Goal: Task Accomplishment & Management: Use online tool/utility

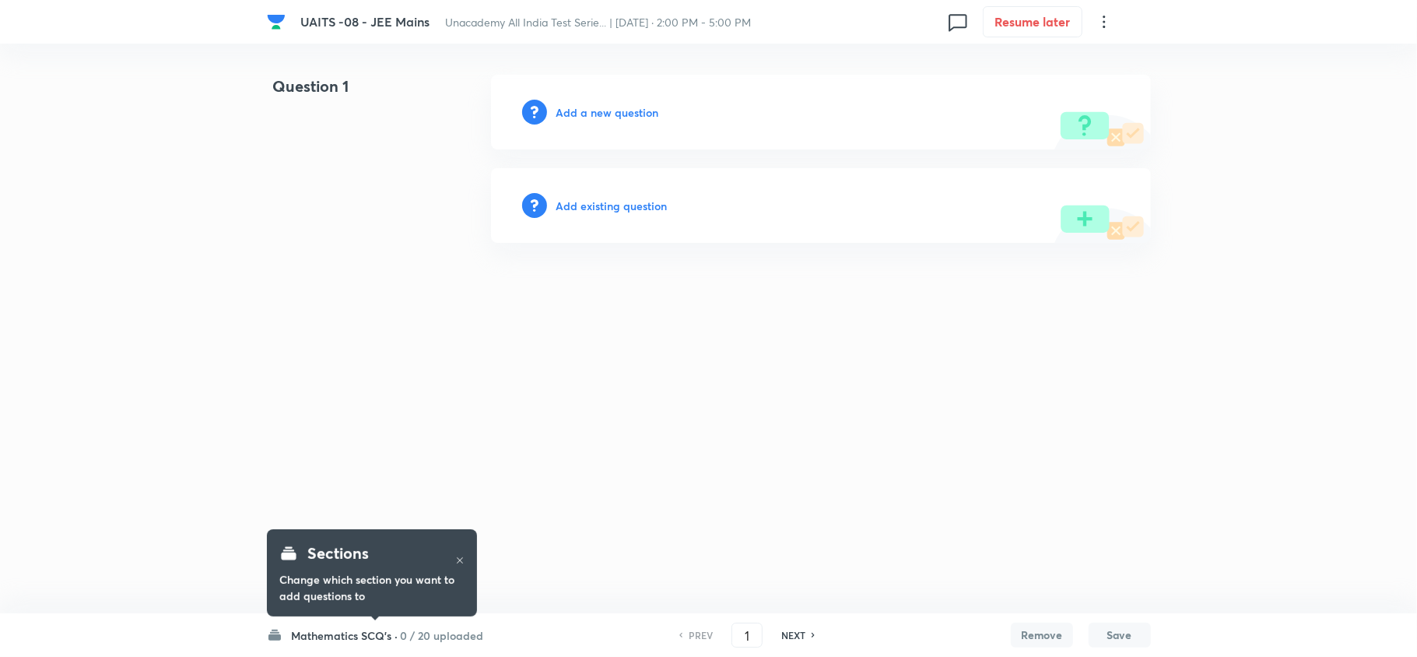
click at [1106, 22] on icon at bounding box center [1104, 21] width 19 height 19
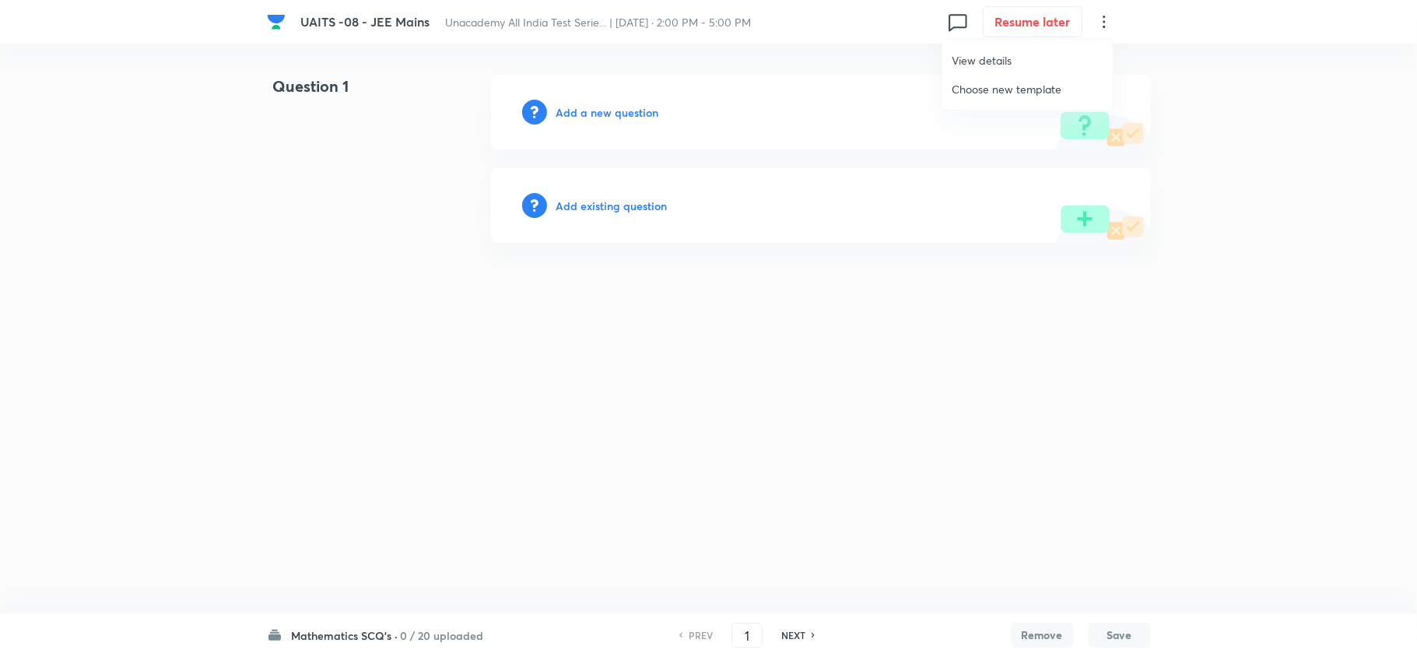
click at [1044, 53] on span "View details" at bounding box center [1028, 60] width 152 height 16
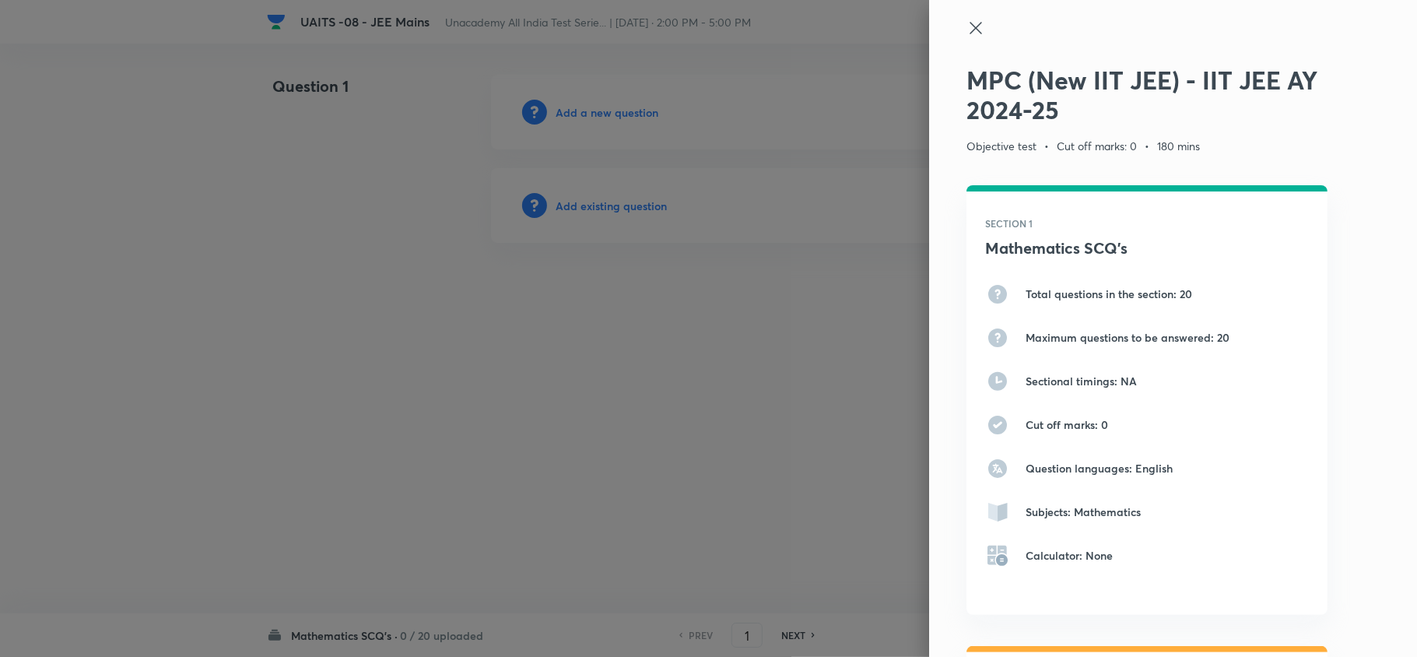
click at [967, 39] on div at bounding box center [1147, 42] width 361 height 47
click at [967, 19] on icon at bounding box center [976, 28] width 19 height 19
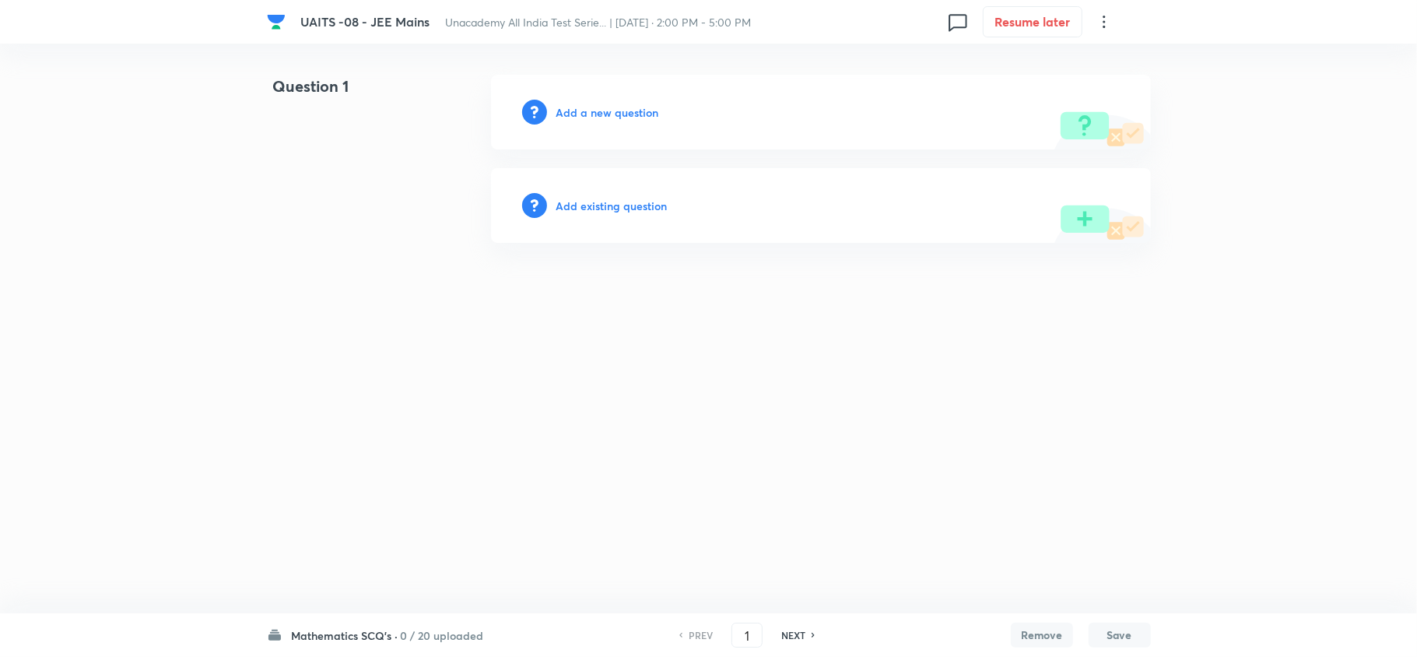
click at [1104, 19] on icon at bounding box center [1104, 21] width 19 height 19
click at [1060, 79] on li "Choose new template" at bounding box center [1028, 89] width 170 height 29
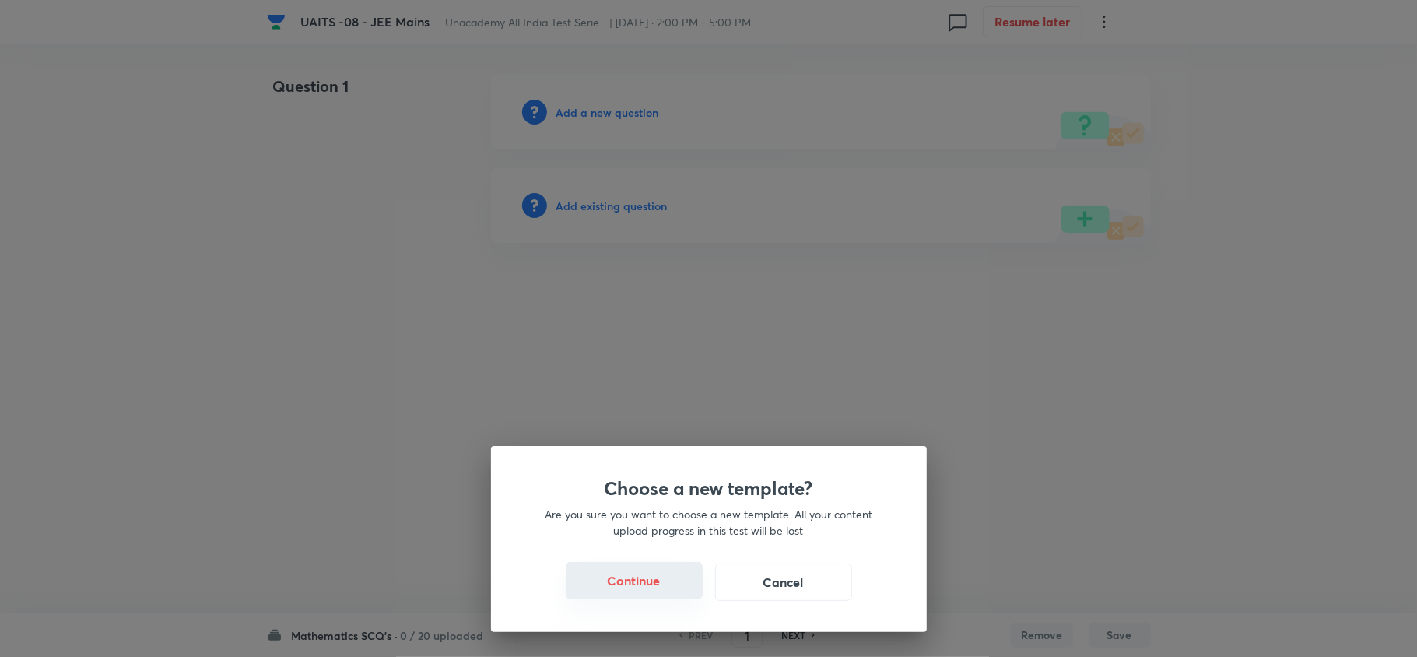
click at [636, 587] on button "Continue" at bounding box center [634, 580] width 137 height 37
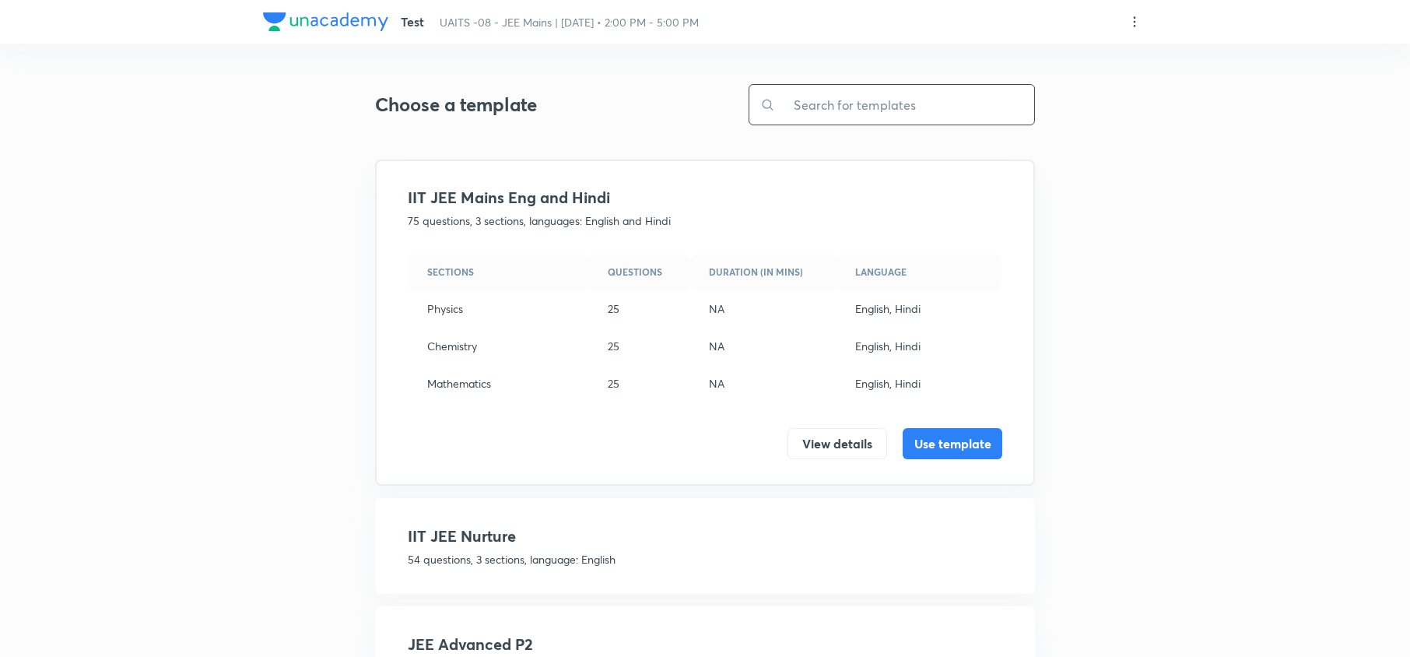
click at [828, 110] on input "text" at bounding box center [904, 105] width 259 height 40
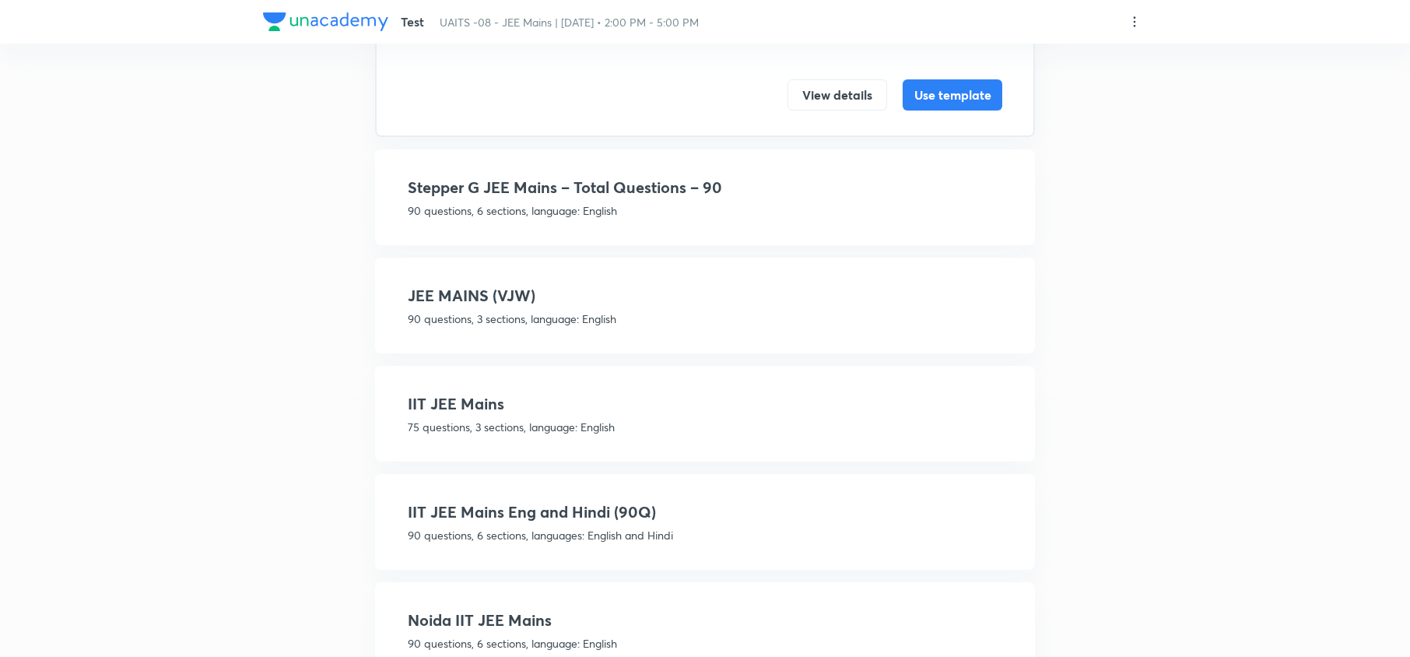
scroll to position [350, 0]
click at [724, 392] on h4 "IIT JEE Mains" at bounding box center [705, 402] width 595 height 23
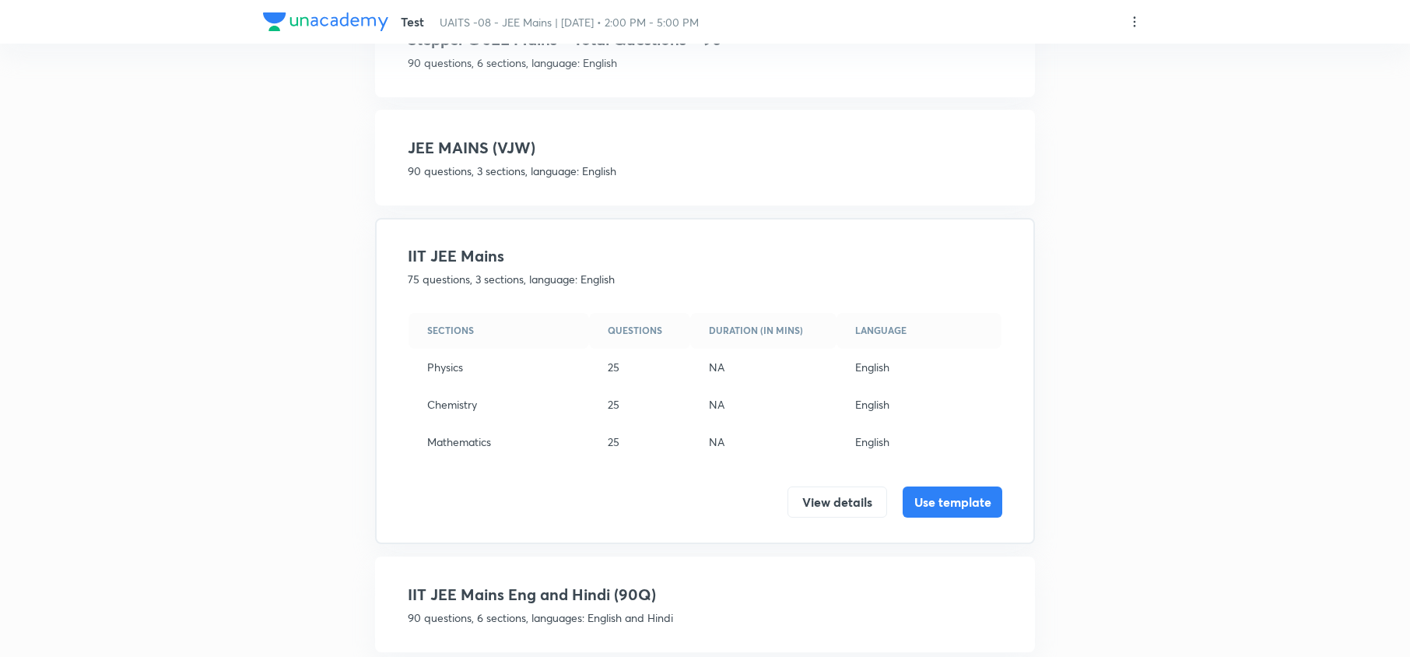
scroll to position [0, 0]
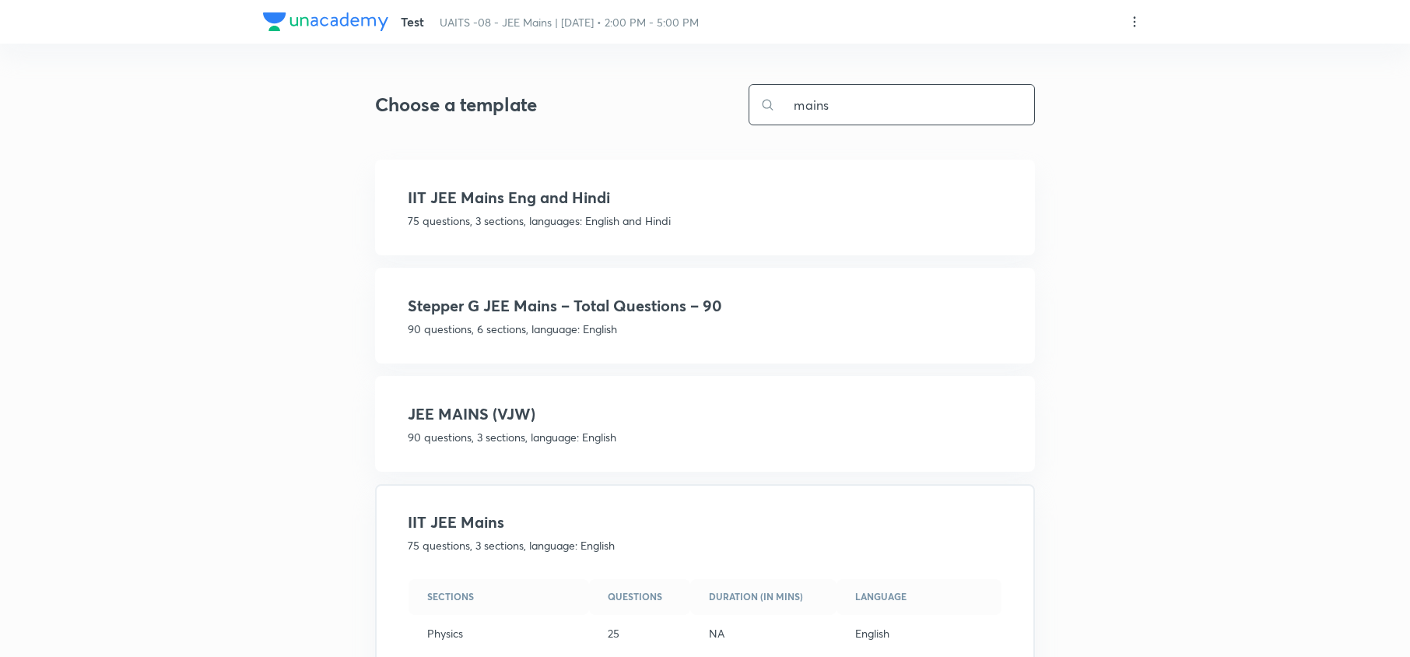
click at [869, 103] on input "mains" at bounding box center [904, 105] width 259 height 40
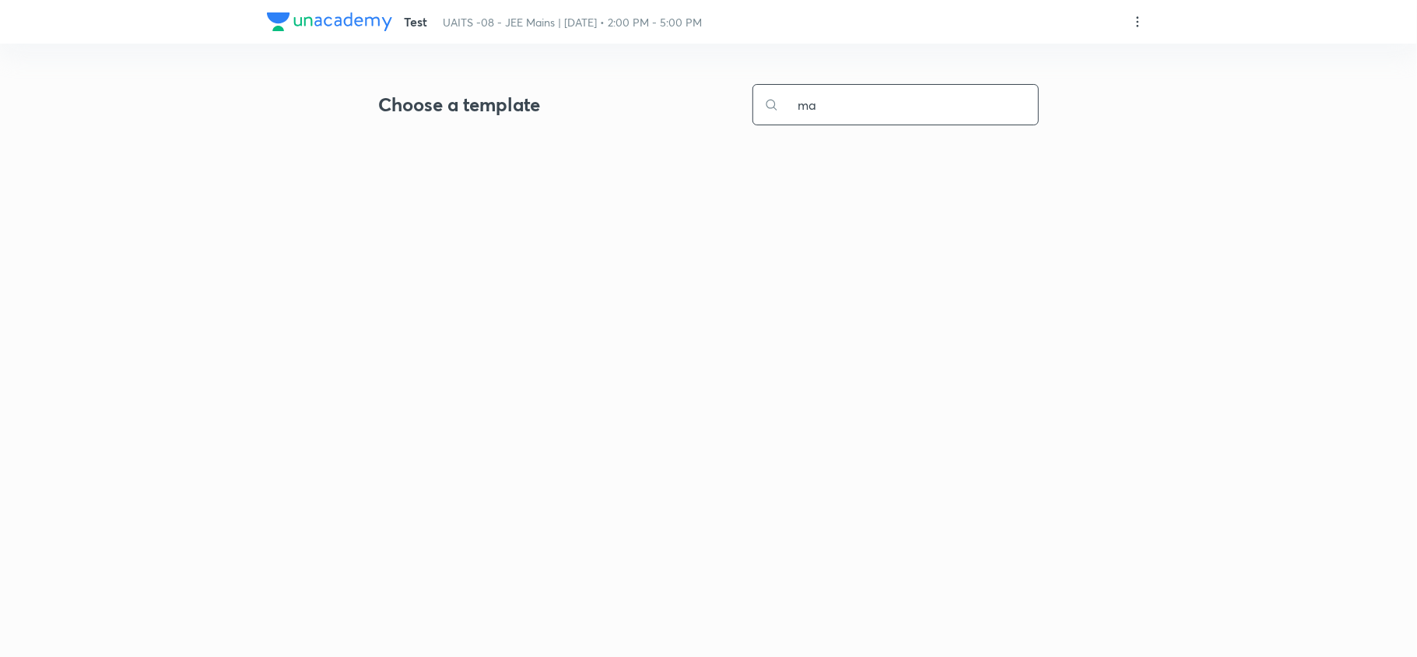
type input "m"
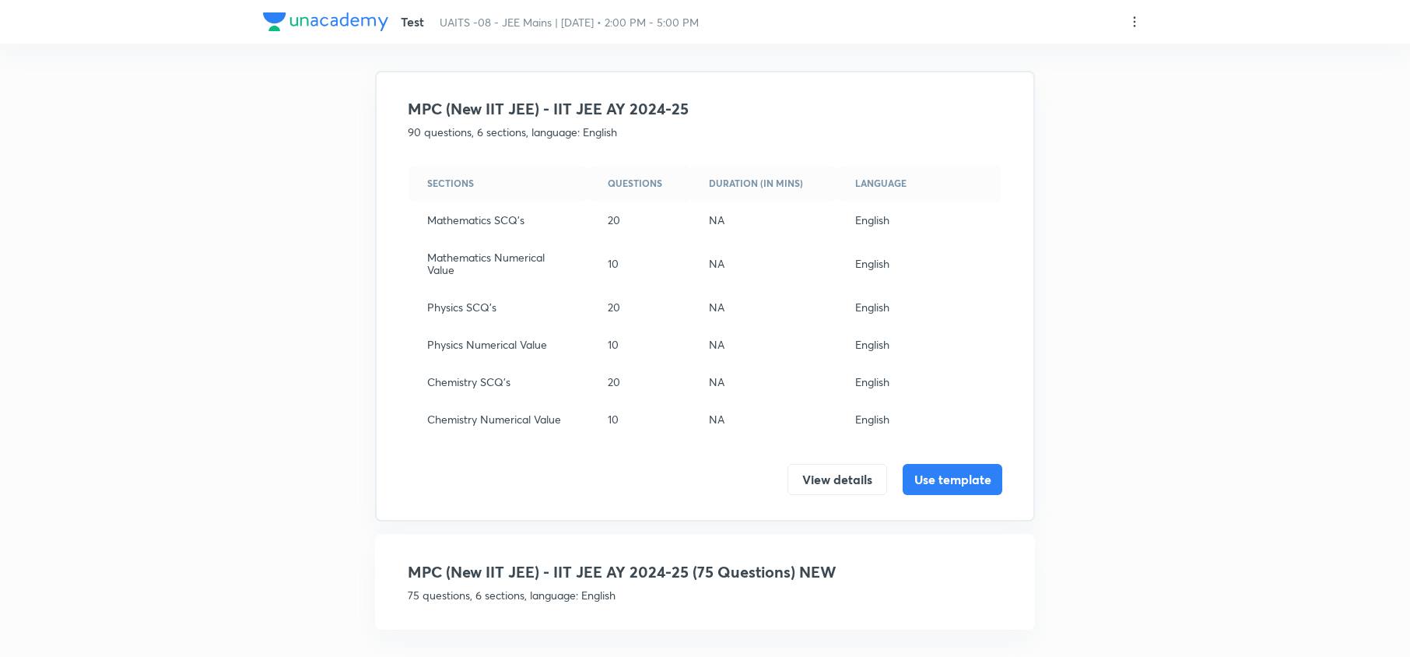
scroll to position [101, 0]
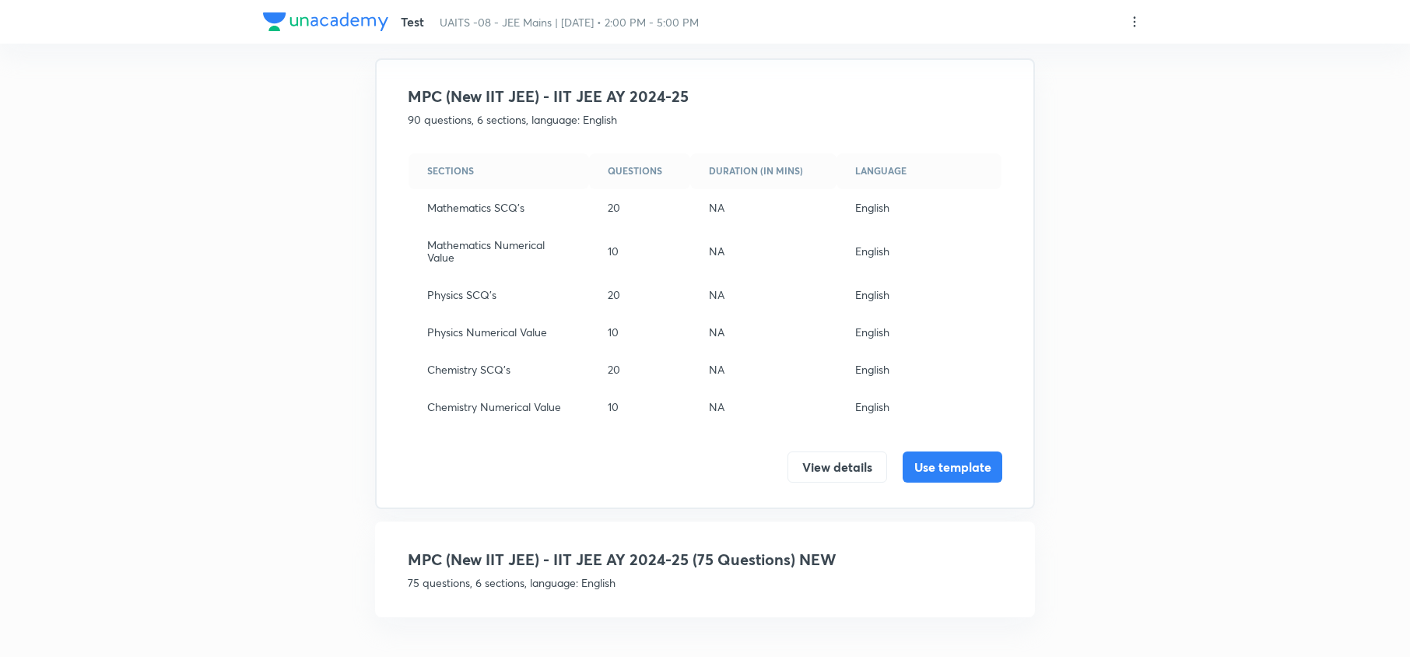
type input "ay"
click at [720, 577] on p "75 questions, 6 sections, language: English" at bounding box center [705, 582] width 595 height 16
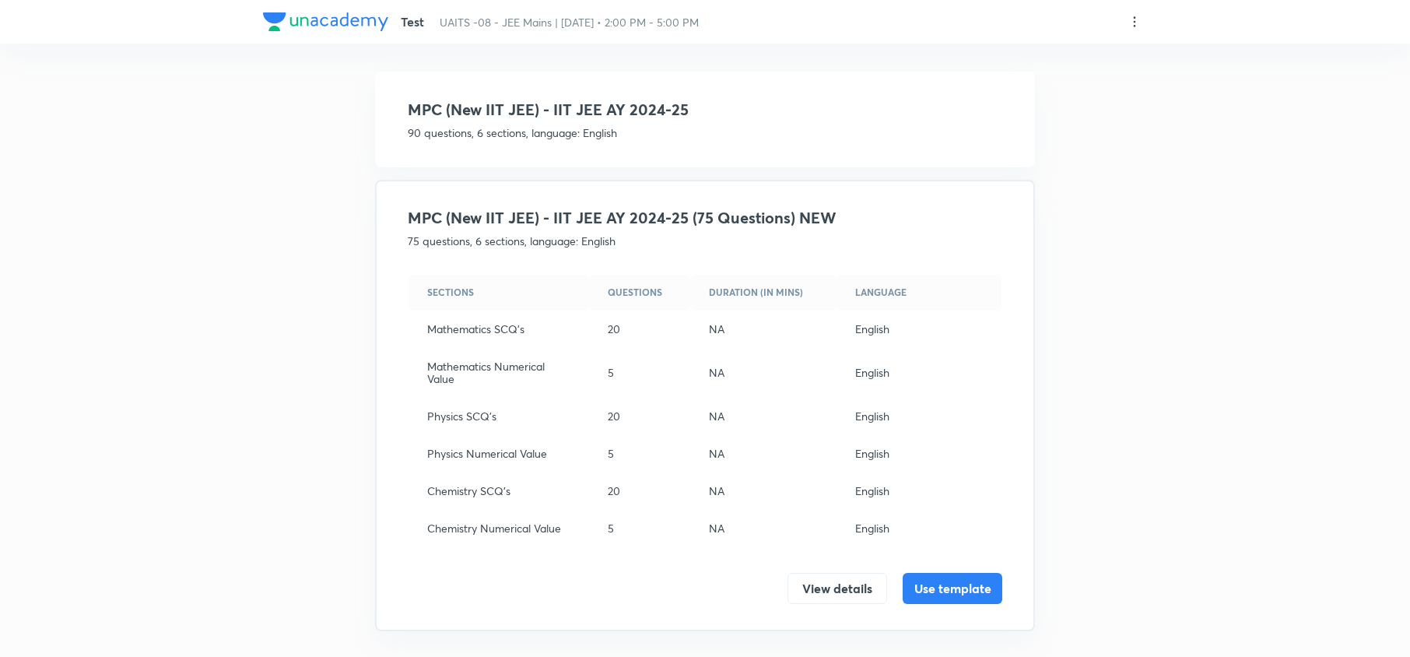
scroll to position [89, 0]
click at [960, 584] on button "Use template" at bounding box center [953, 585] width 100 height 31
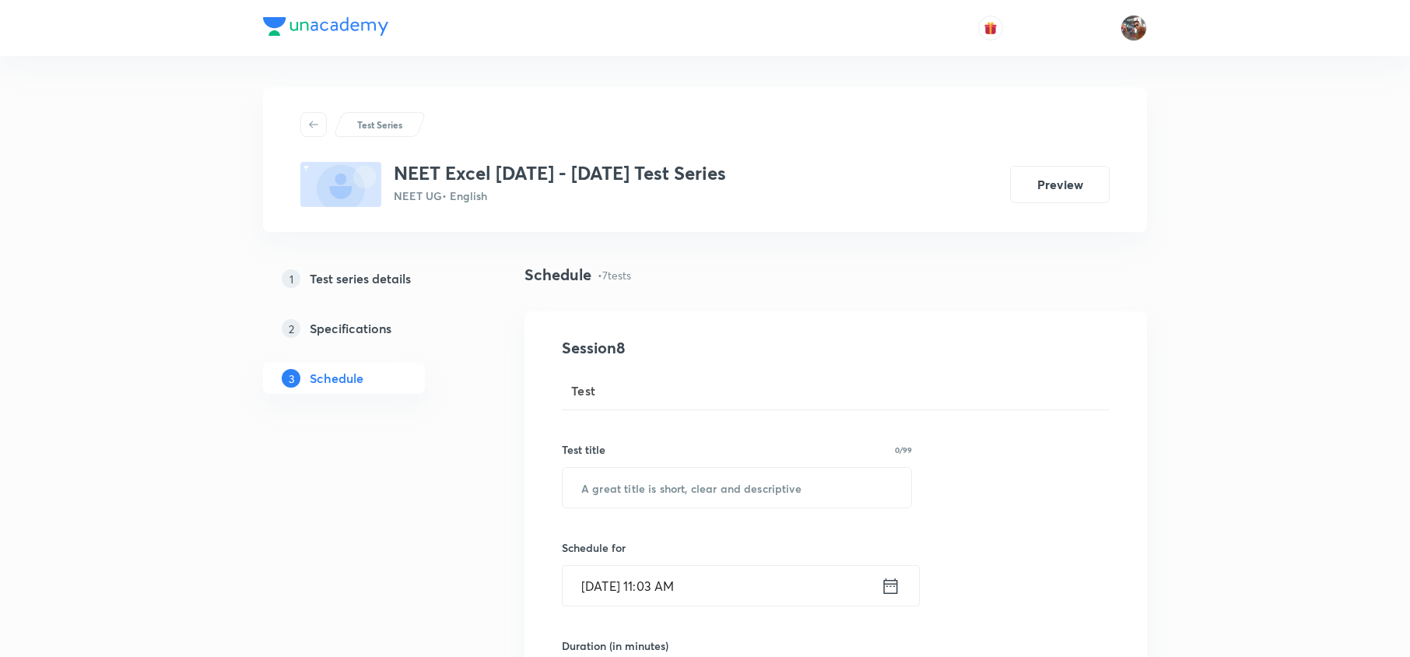
scroll to position [1888, 0]
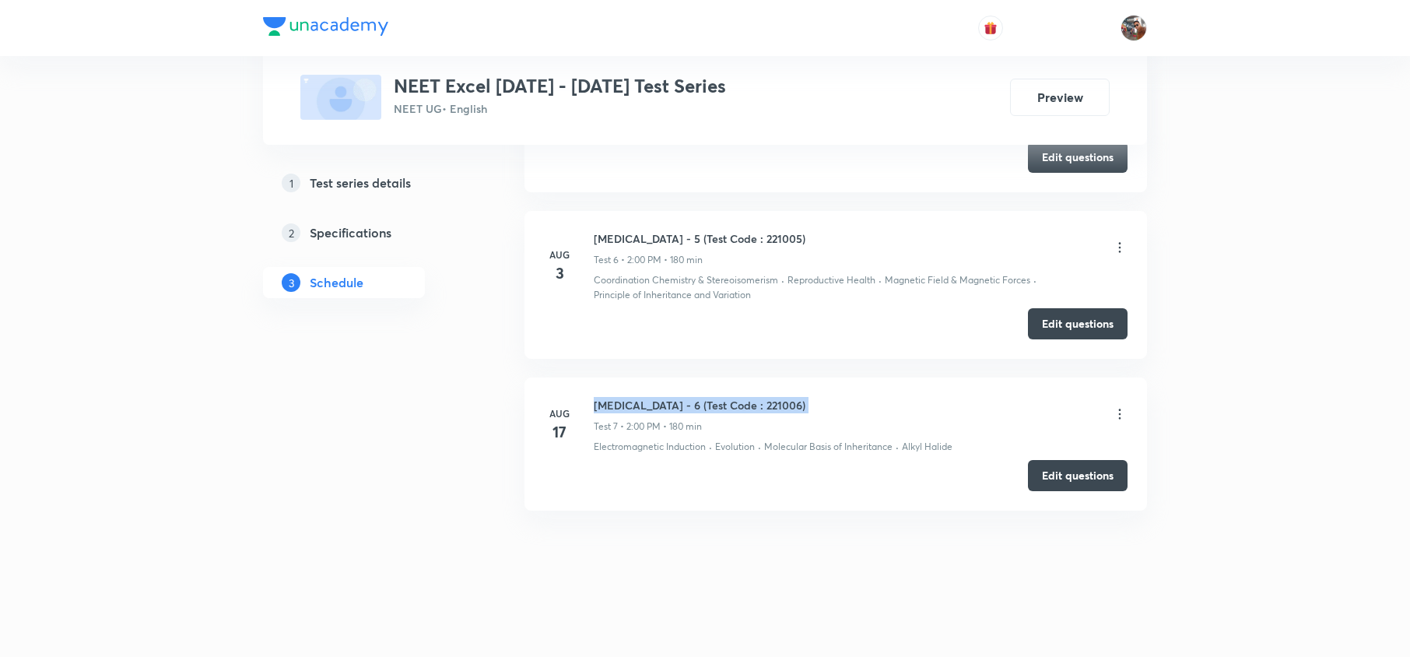
click at [620, 397] on h6 "[MEDICAL_DATA] - 6 (Test Code : 221006)" at bounding box center [700, 405] width 212 height 16
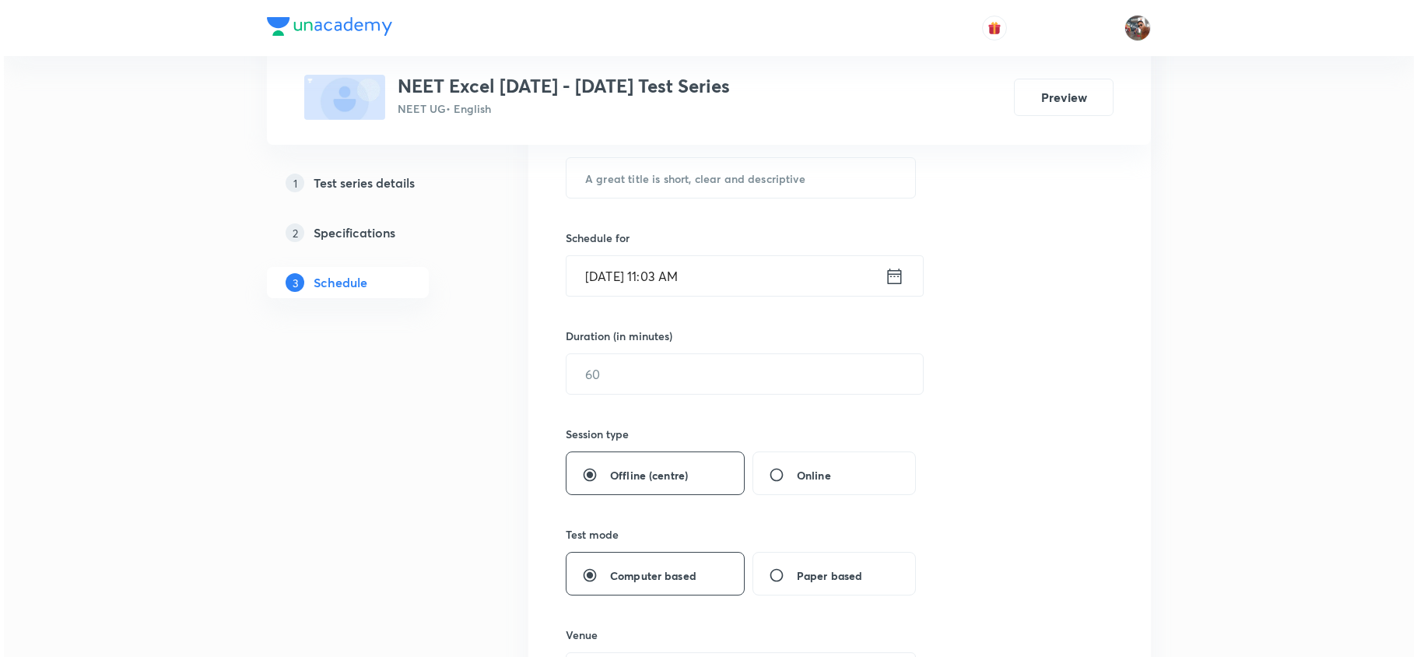
scroll to position [0, 0]
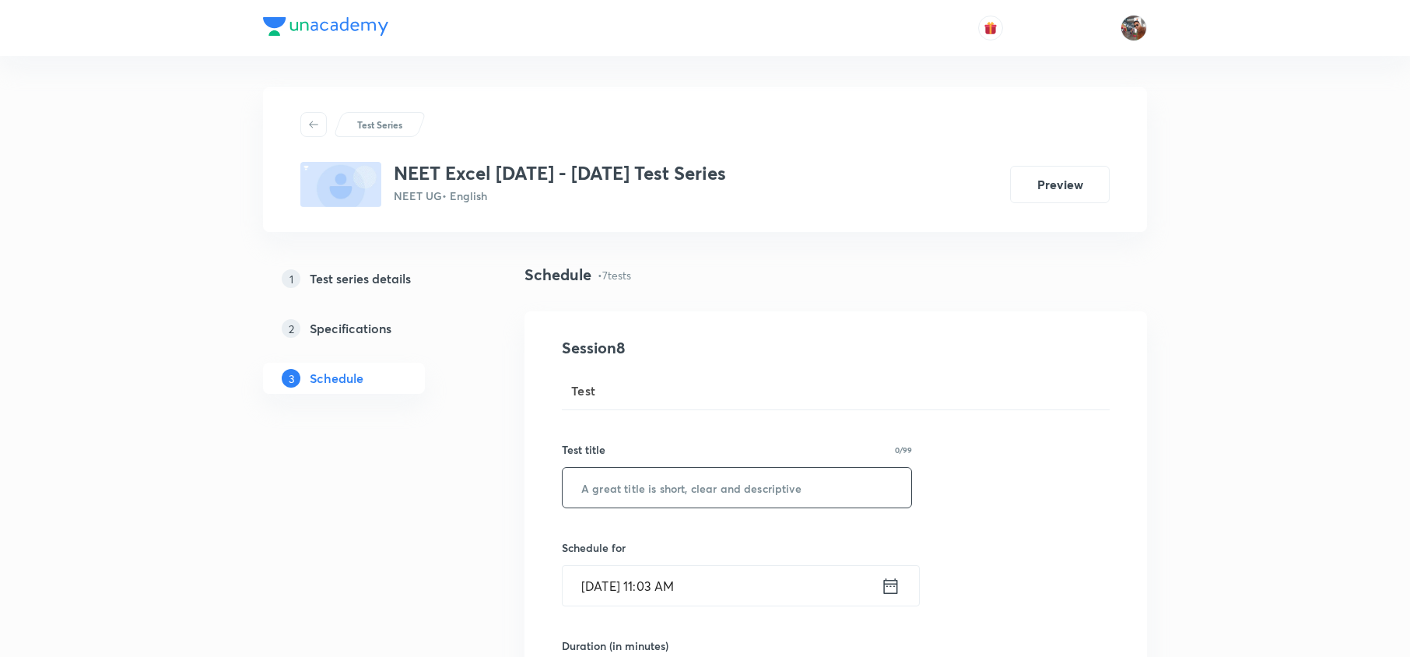
click at [642, 476] on input "text" at bounding box center [737, 488] width 349 height 40
paste input "[MEDICAL_DATA] - 6 (Test Code : 221006)"
click at [658, 489] on input "Minor Test - 6 (Test Code : 221007)" at bounding box center [737, 488] width 349 height 40
type input "Minor Test - 7 (Test Code : 221007)"
click at [615, 590] on input "Sep 5, 2025, 11:03 AM" at bounding box center [722, 586] width 318 height 40
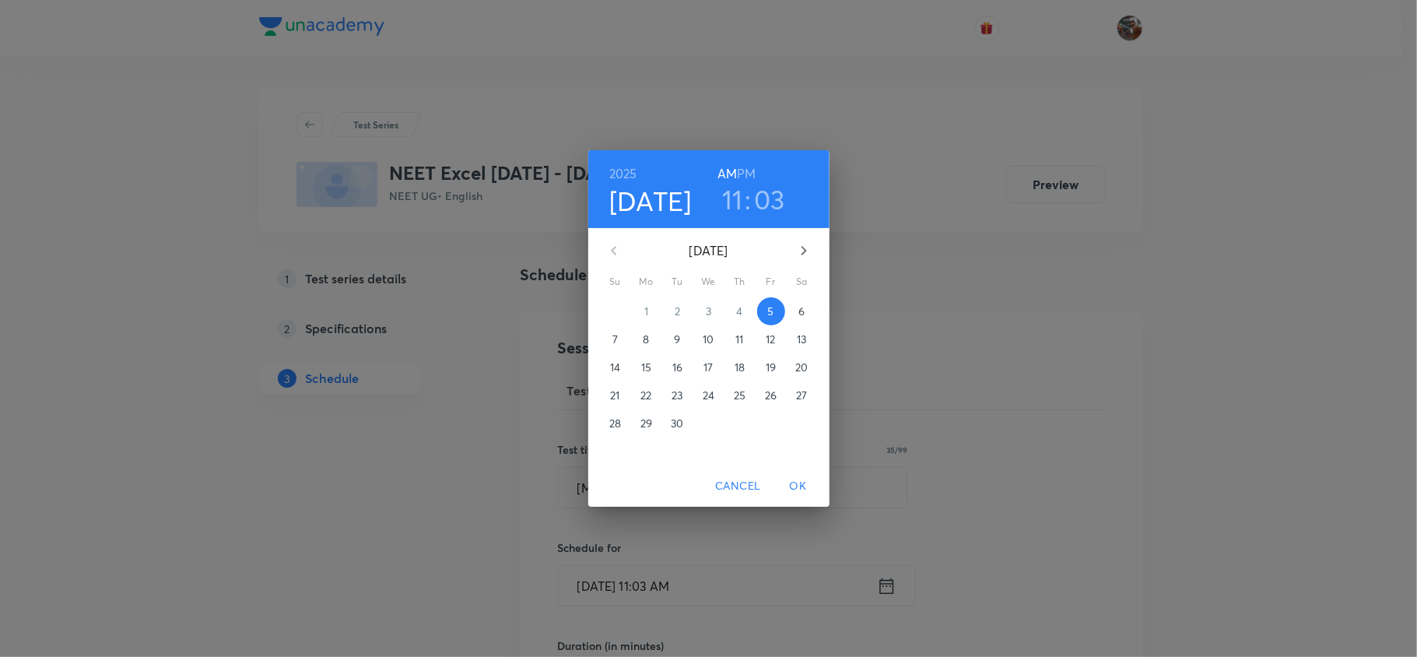
click at [615, 342] on p "7" at bounding box center [615, 340] width 5 height 16
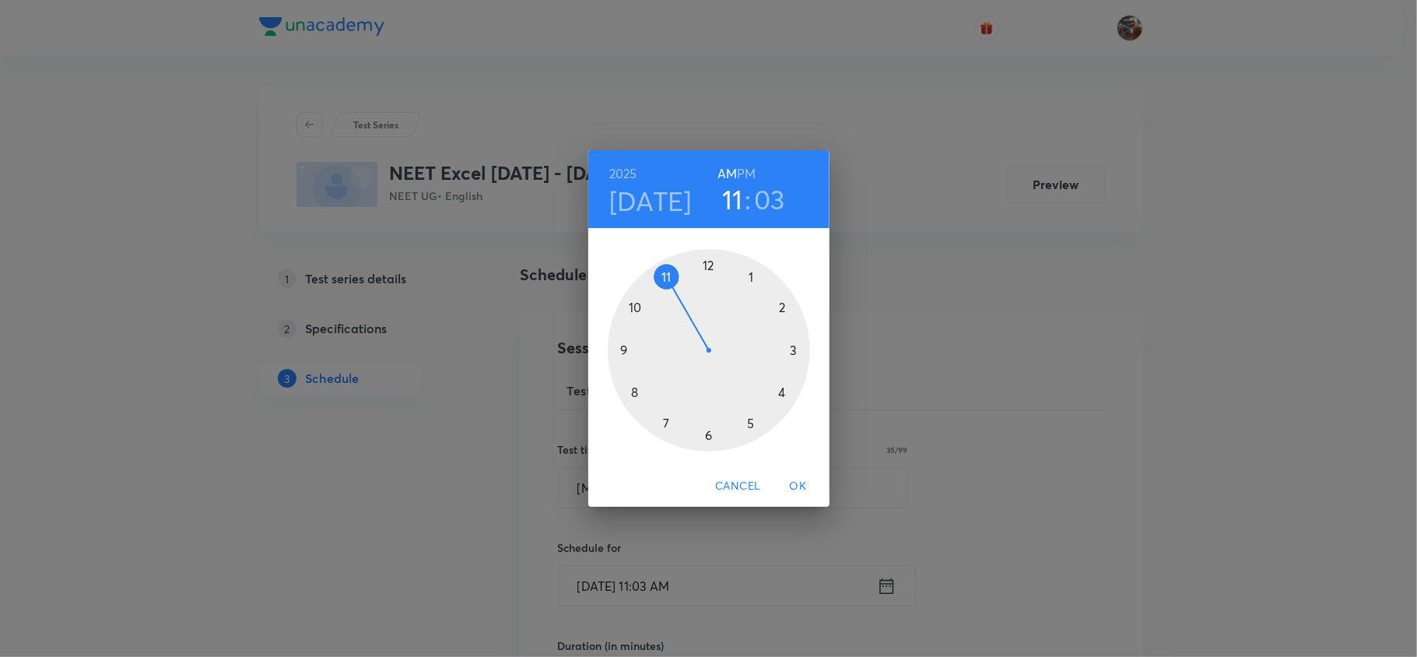
click at [738, 163] on h6 "PM" at bounding box center [746, 174] width 19 height 22
click at [785, 310] on div at bounding box center [709, 350] width 202 height 202
click at [708, 271] on div at bounding box center [709, 350] width 202 height 202
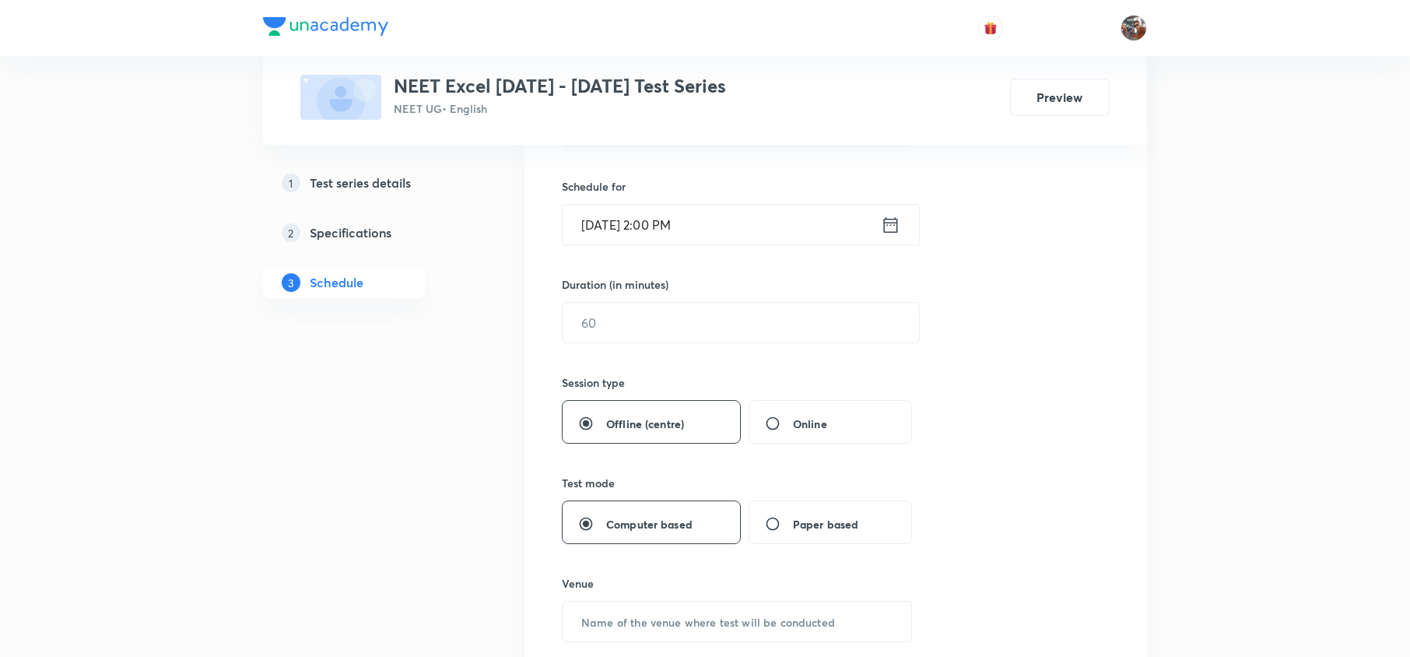
scroll to position [377, 0]
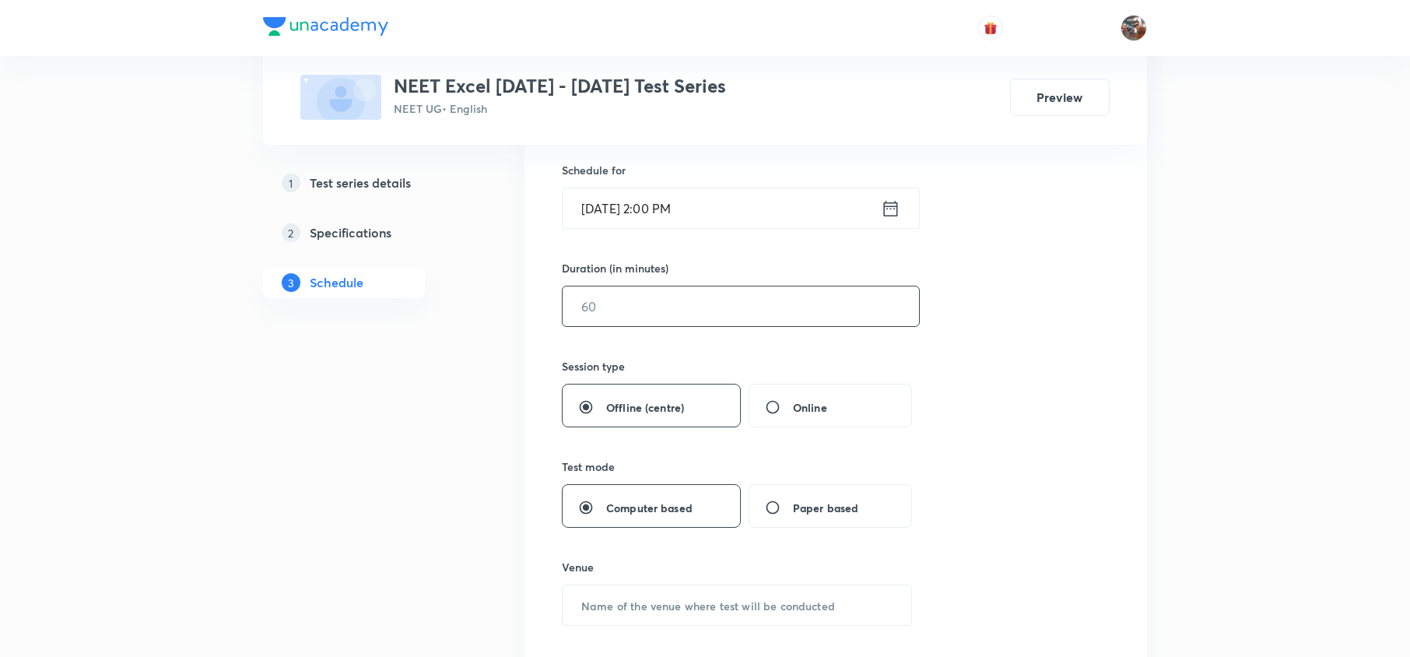
click at [658, 299] on input "text" at bounding box center [741, 306] width 356 height 40
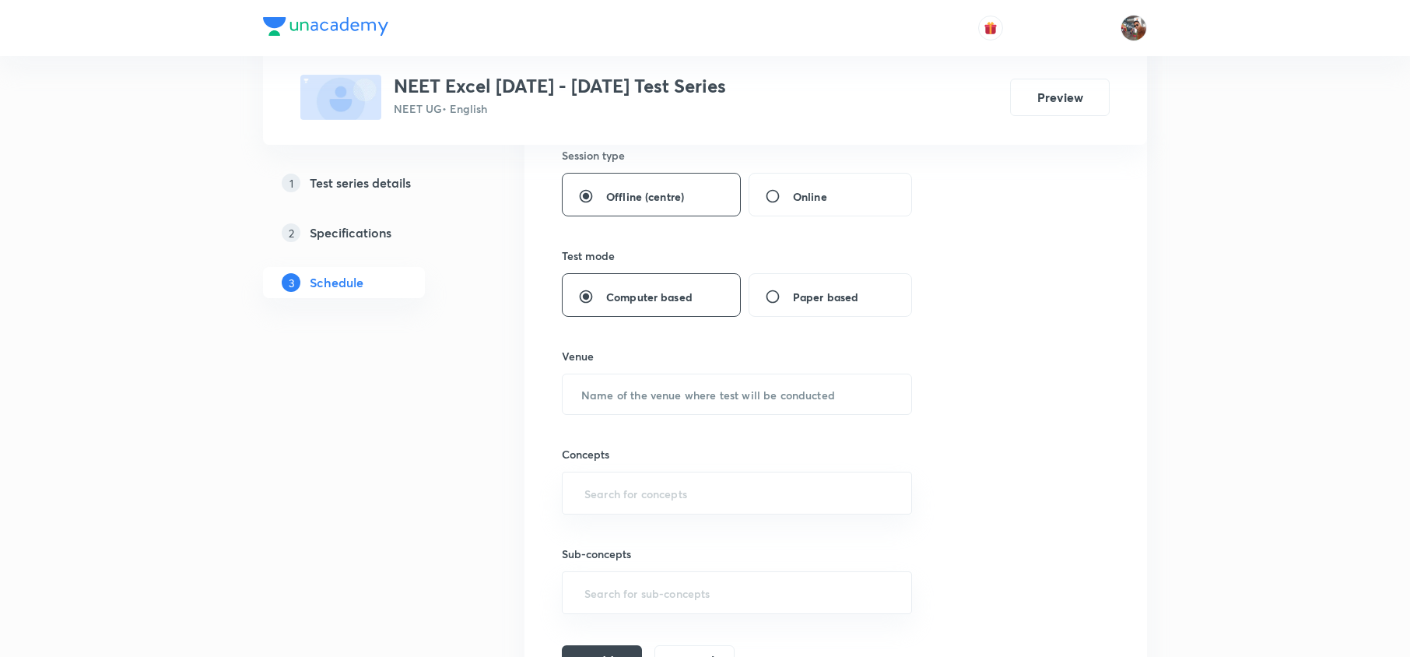
scroll to position [590, 0]
type input "180"
click at [633, 386] on input "text" at bounding box center [737, 393] width 349 height 40
type input "UA Centre"
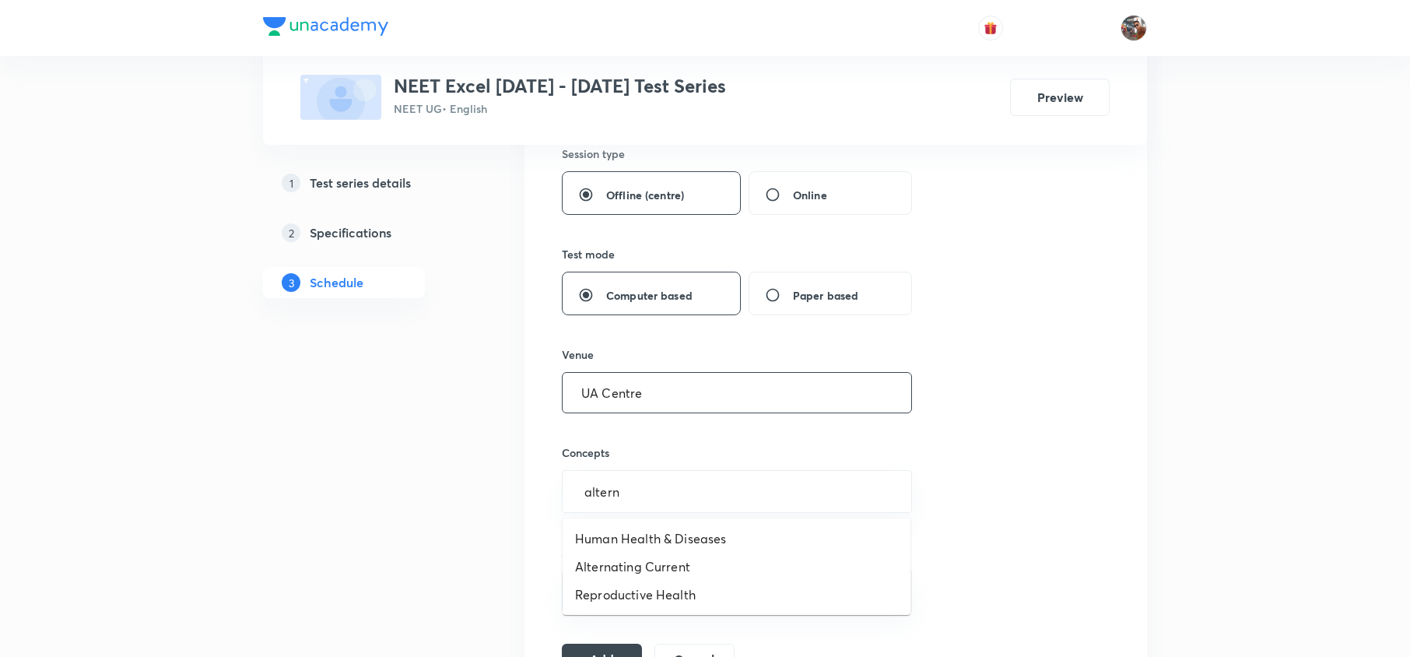
type input "alterna"
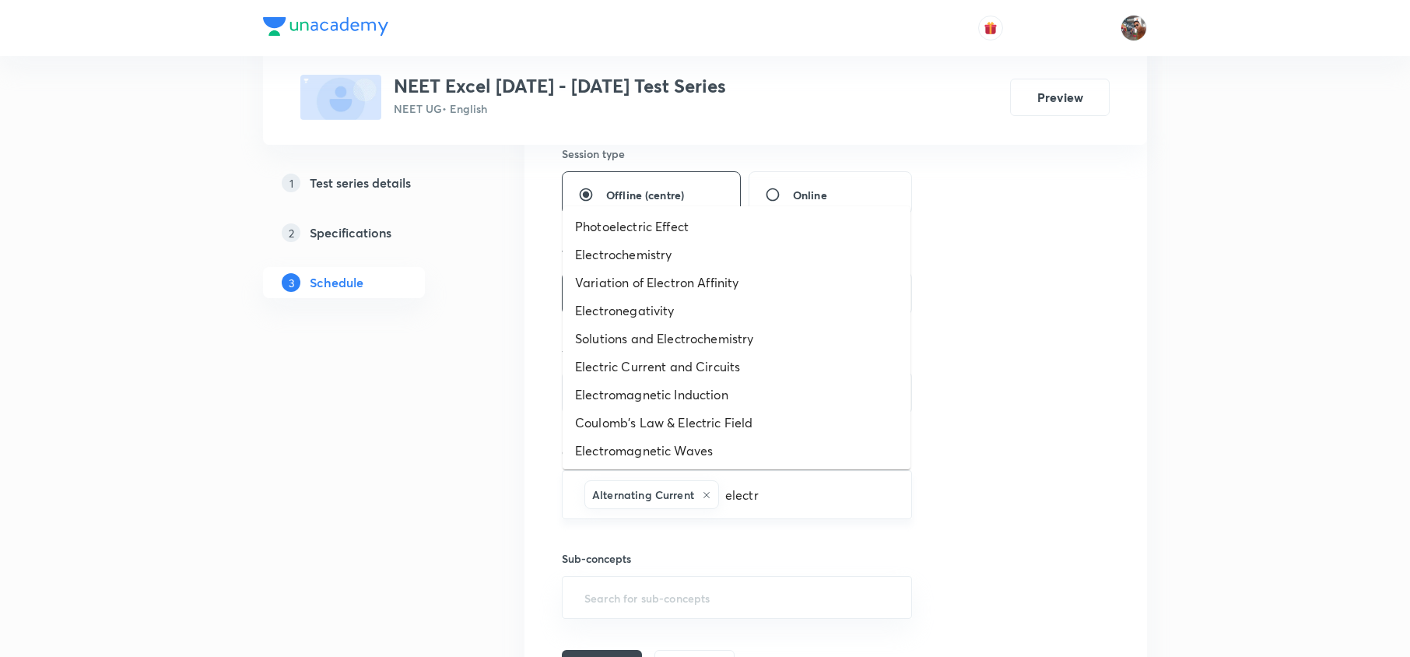
type input "electro"
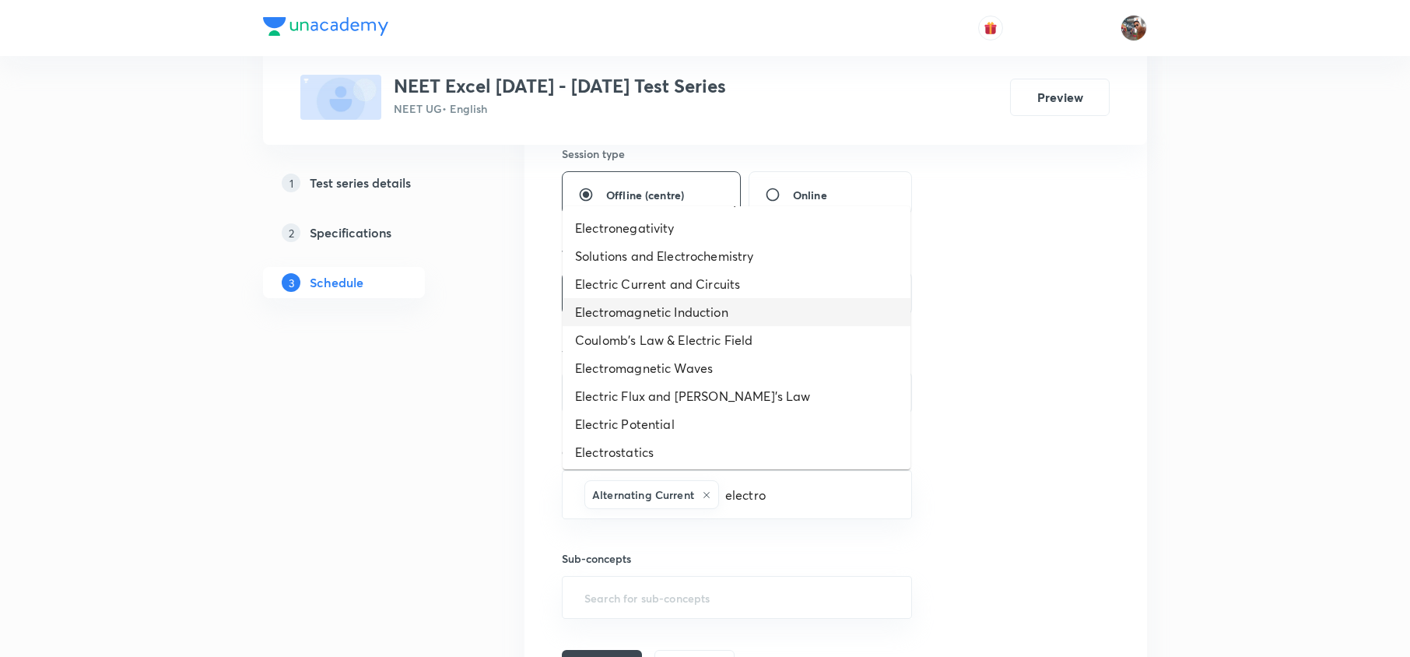
click at [685, 312] on li "Electromagnetic Induction" at bounding box center [737, 312] width 348 height 28
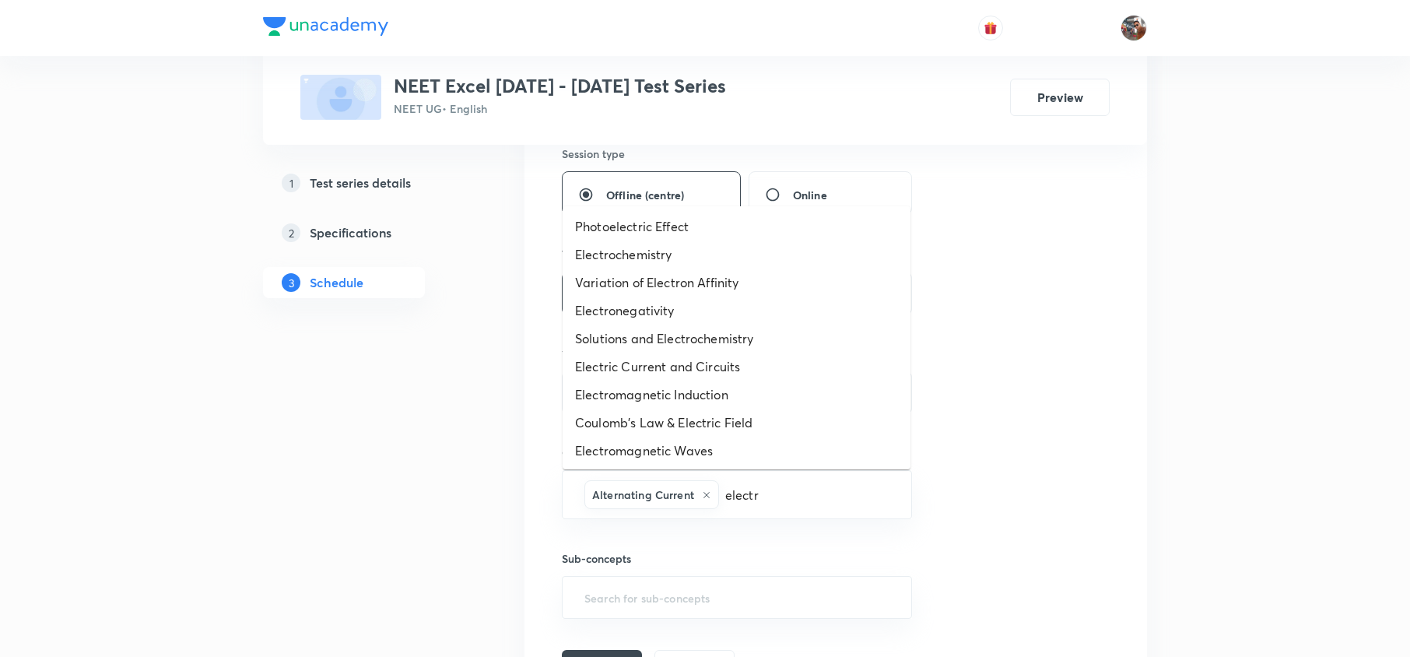
type input "electro"
click at [742, 391] on li "Electromagnetic Waves" at bounding box center [737, 393] width 348 height 28
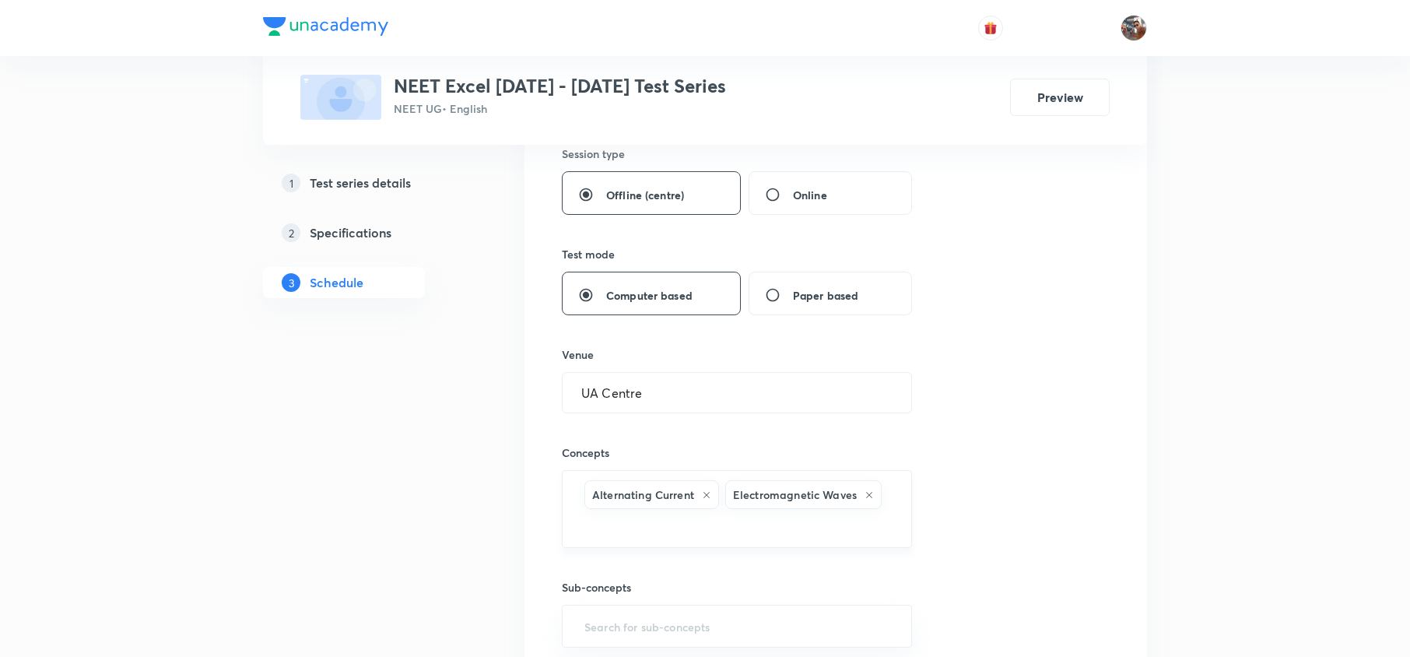
paste input "Alcohol"
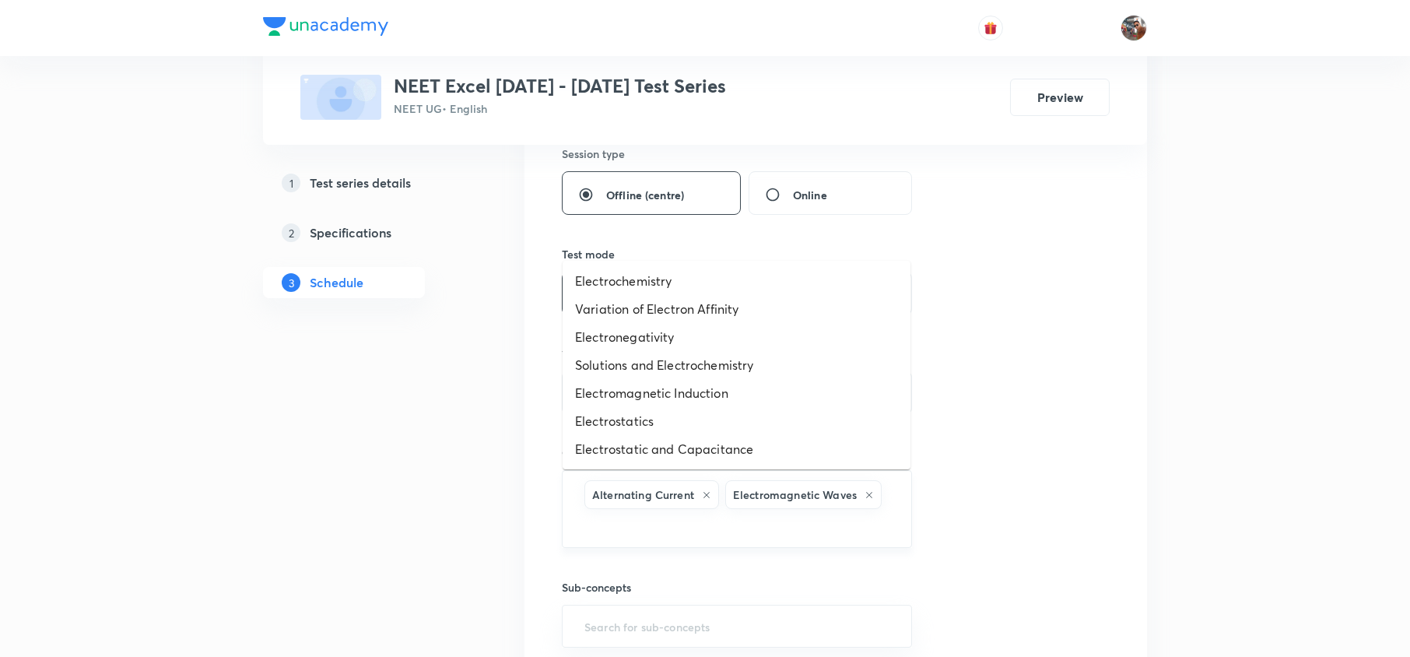
type input "Alcohol"
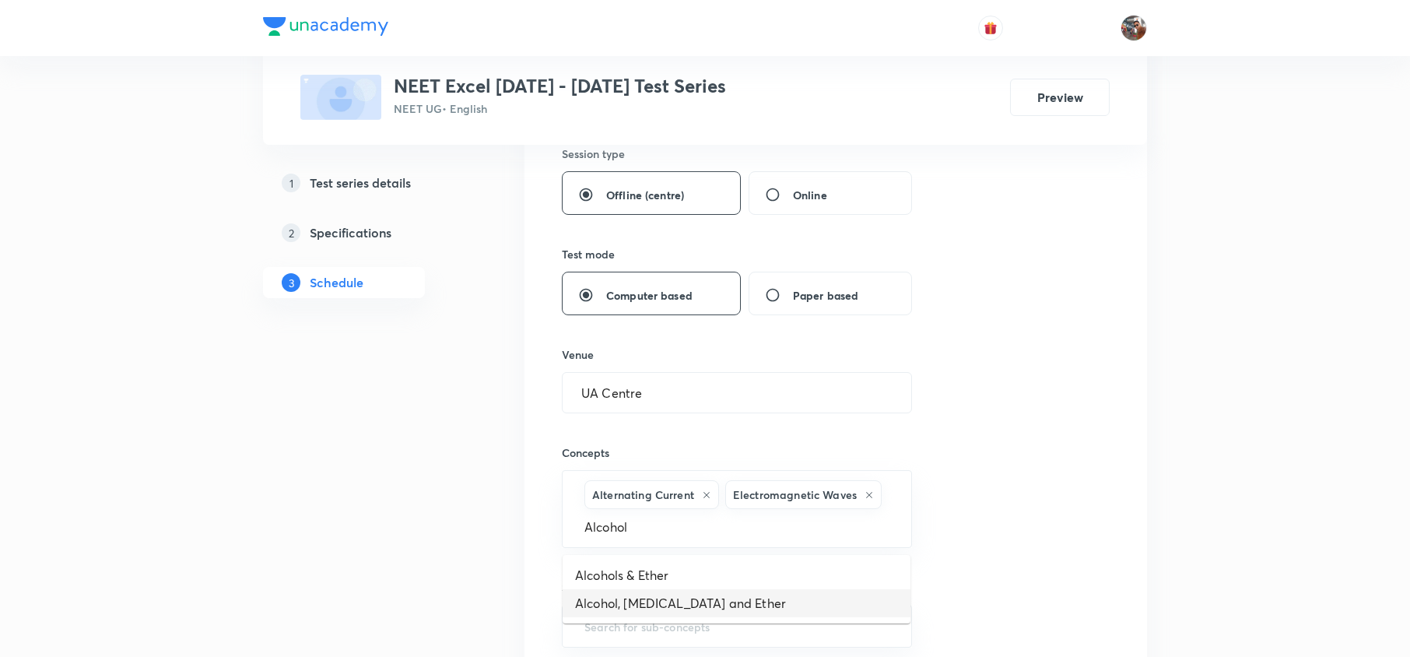
click at [658, 601] on li "Alcohol, Phenol and Ether" at bounding box center [737, 603] width 348 height 28
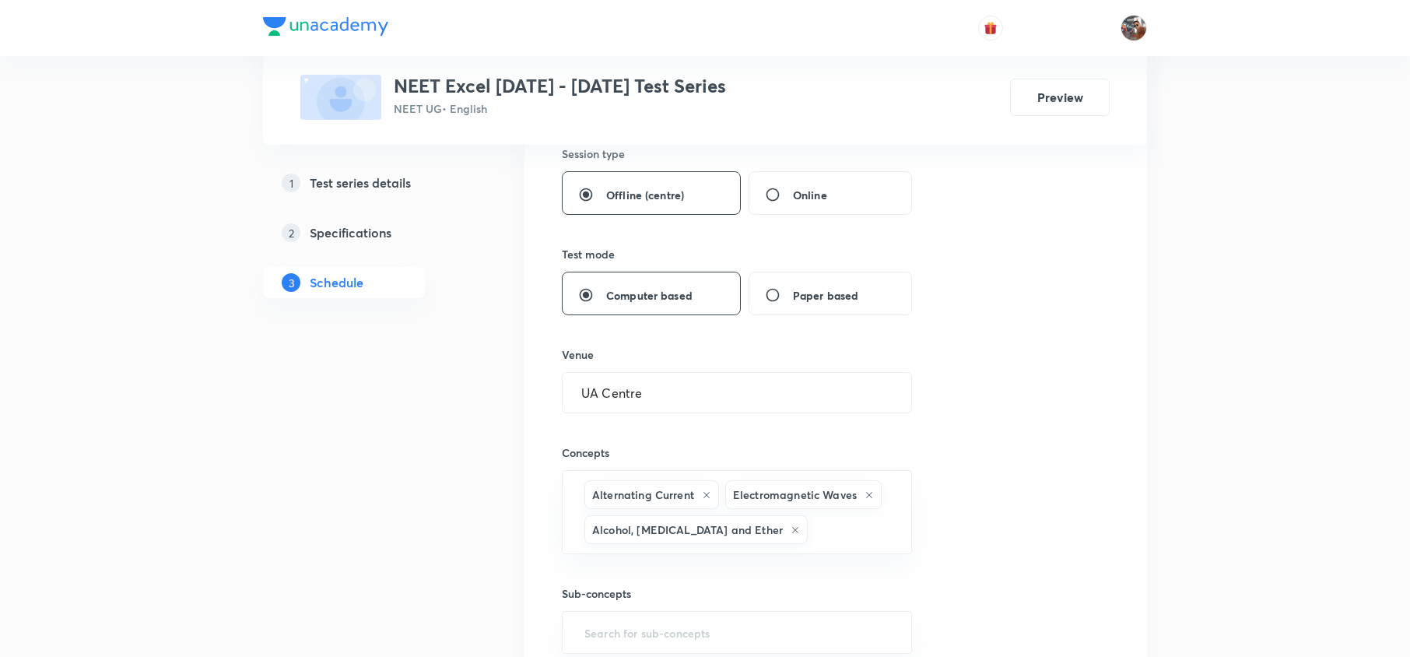
paste input "Molecular Basis"
type input "Molecular Basis"
click at [753, 580] on li "Molecular Basis of Inheritance" at bounding box center [737, 581] width 348 height 28
paste input "Origin & Evolution"
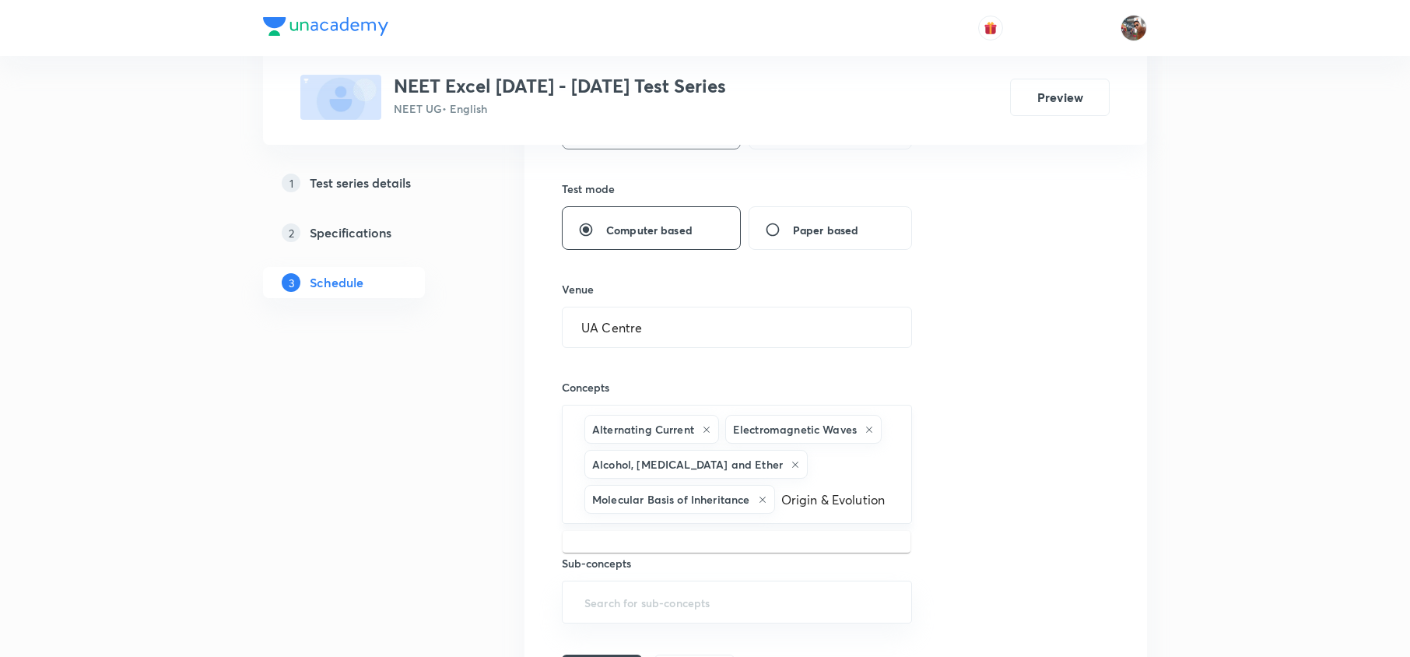
scroll to position [658, 0]
type input "O"
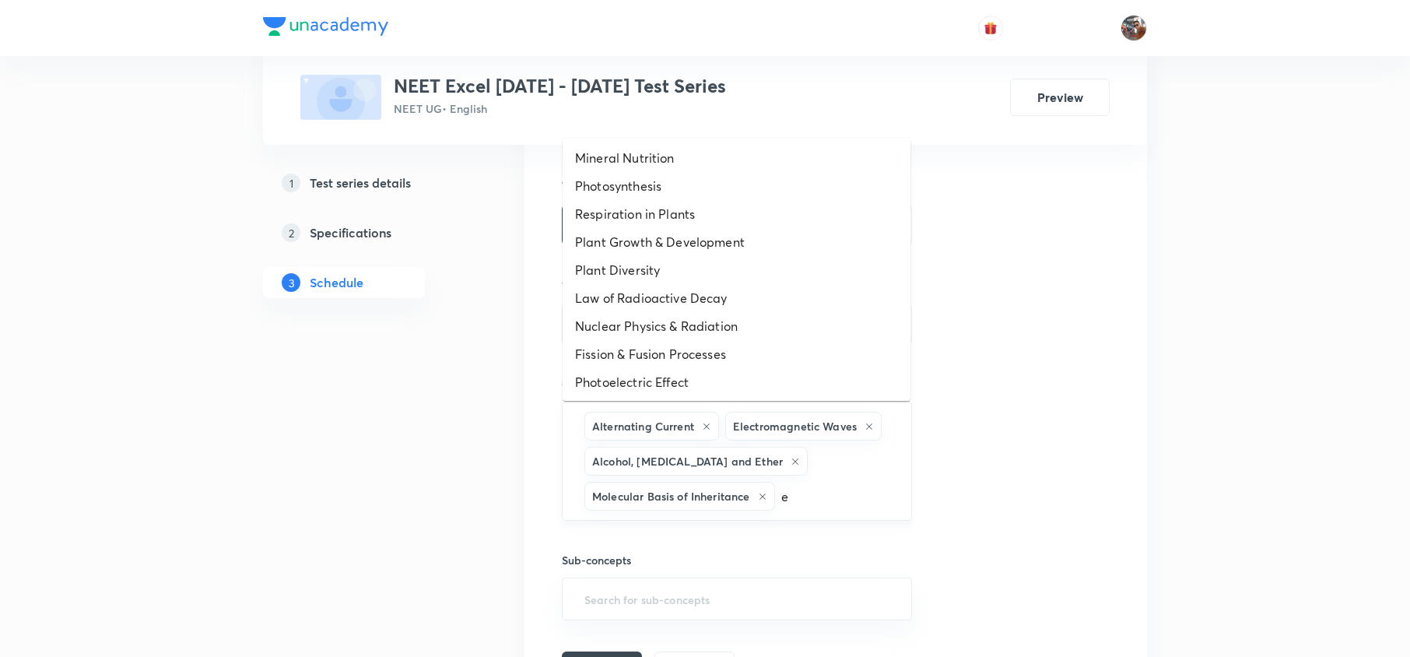
type input "ev"
click at [639, 370] on li "Evolution" at bounding box center [737, 382] width 348 height 28
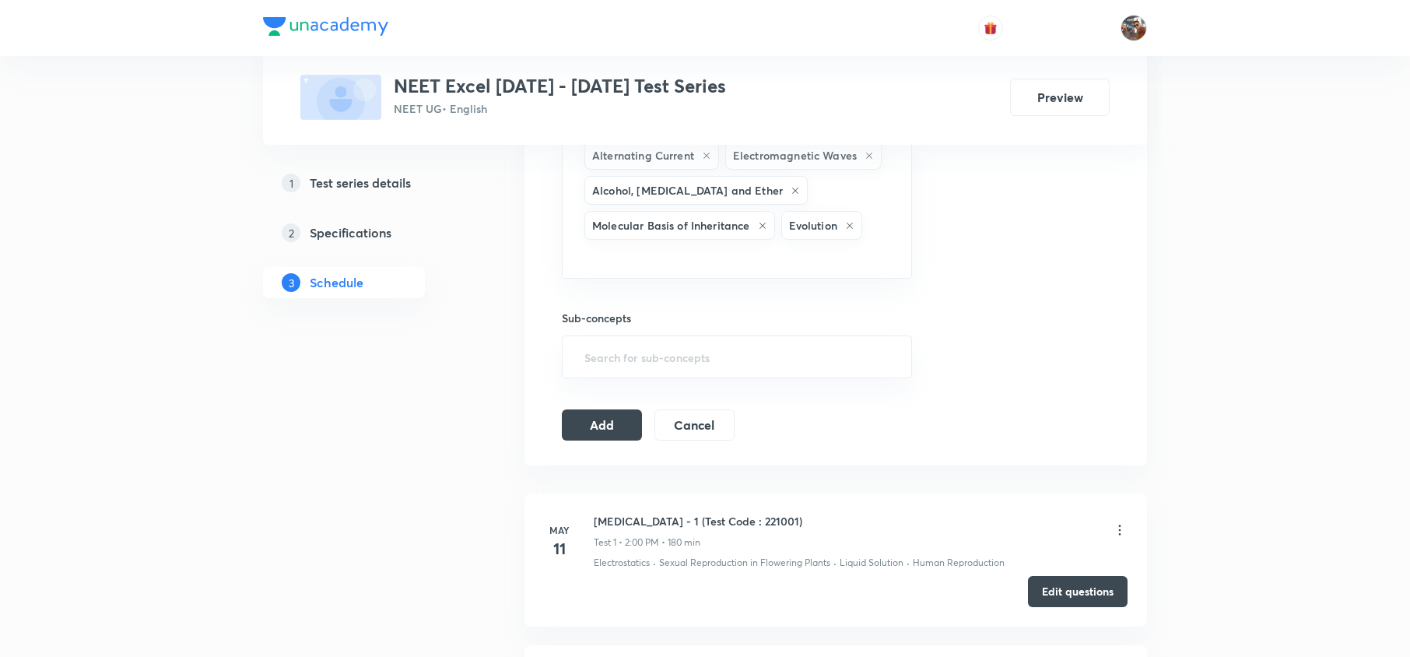
scroll to position [941, 0]
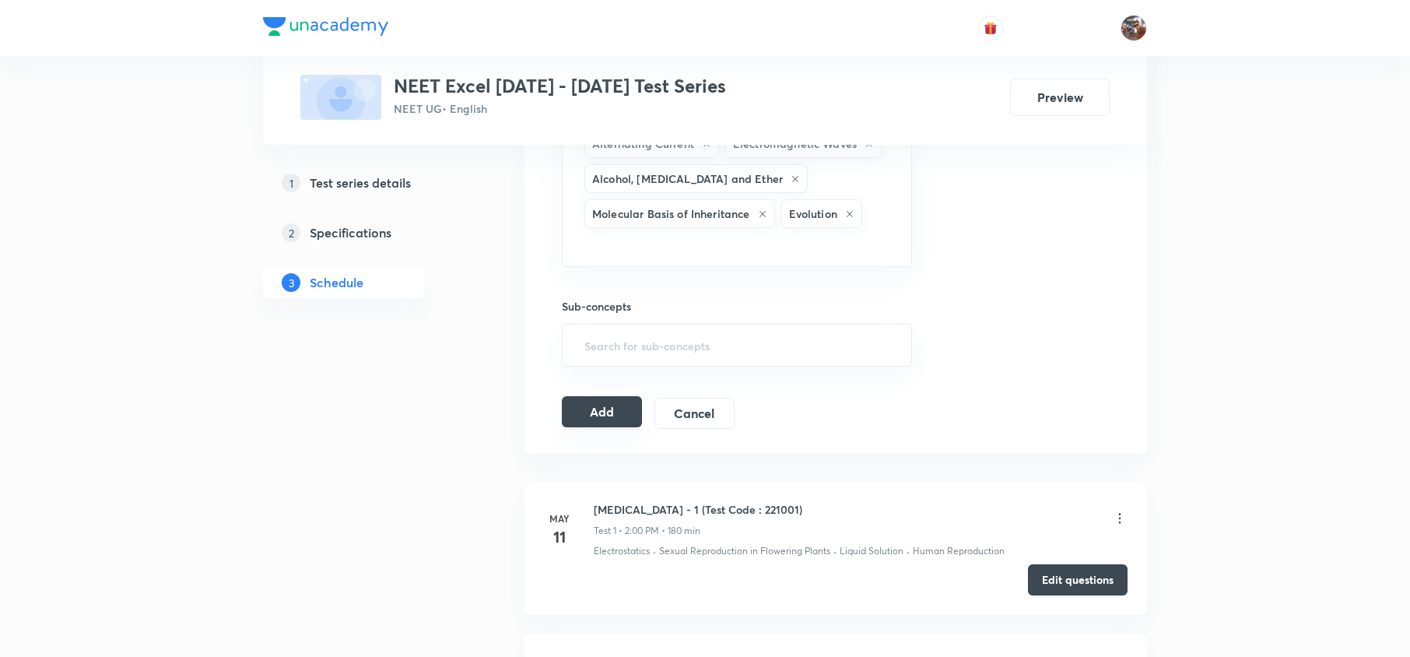
click at [602, 416] on button "Add" at bounding box center [602, 411] width 80 height 31
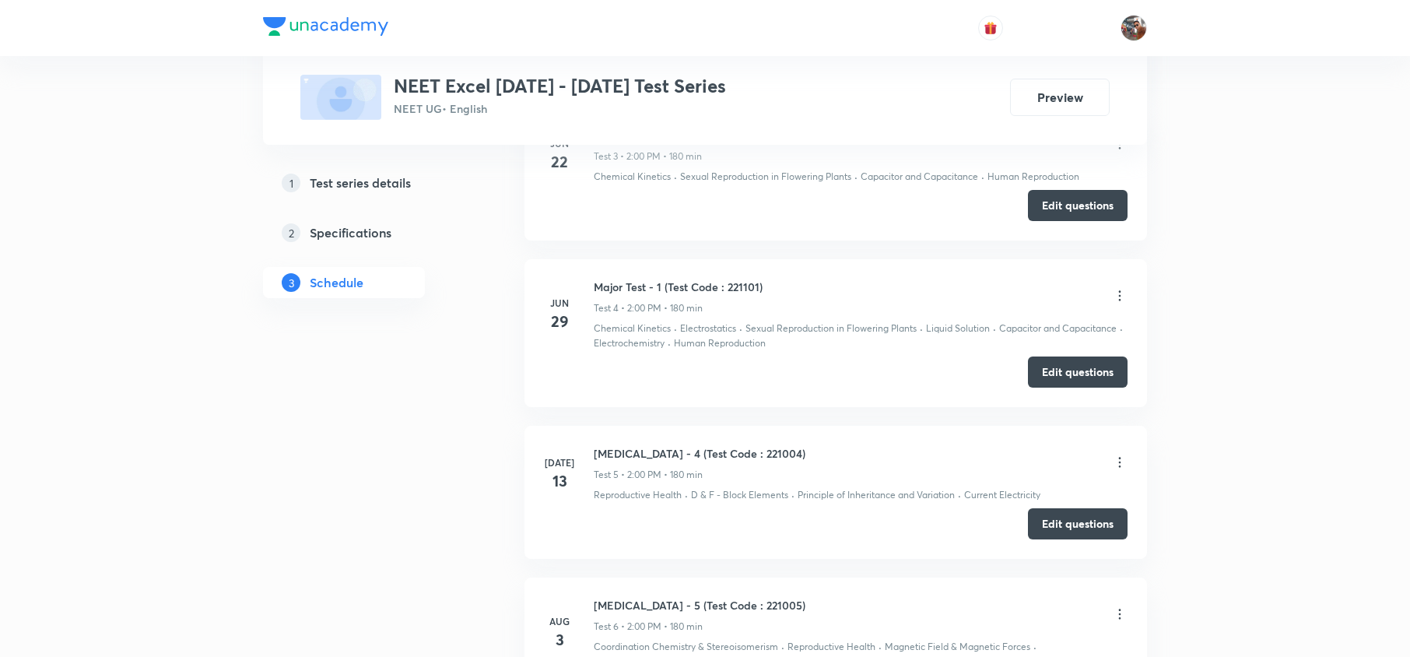
scroll to position [1994, 0]
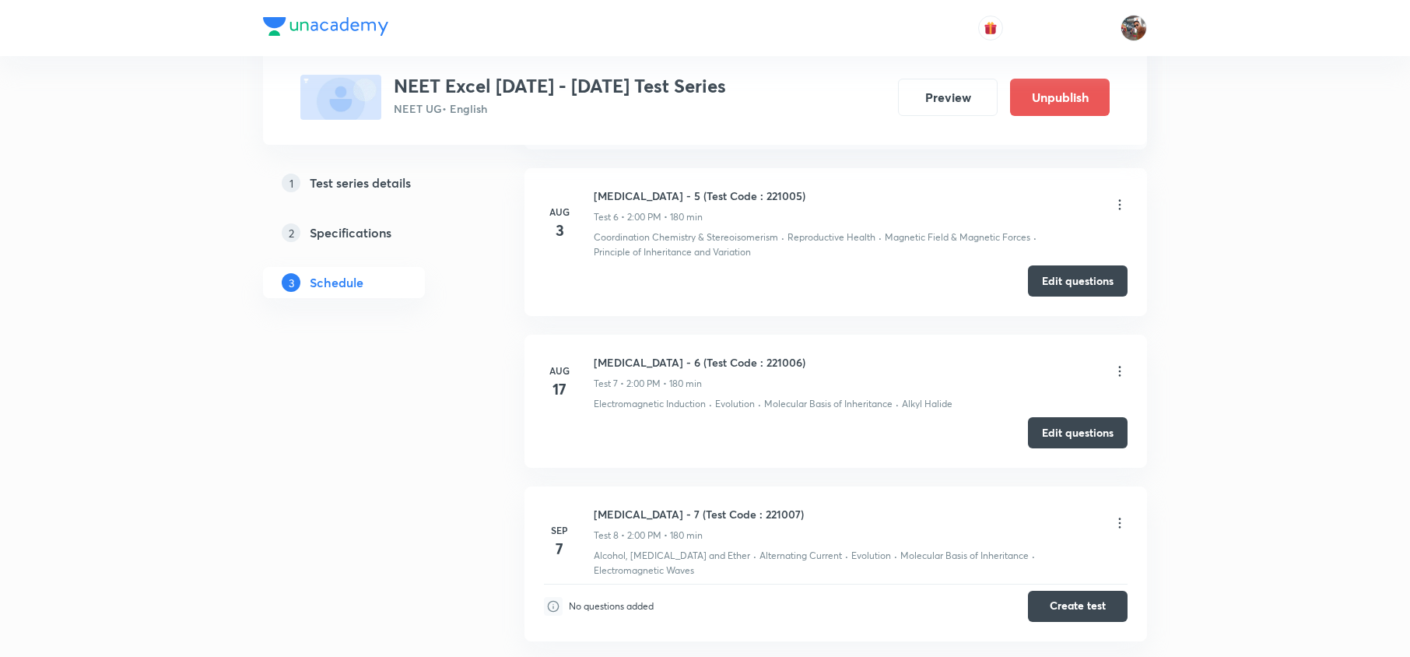
scroll to position [2048, 0]
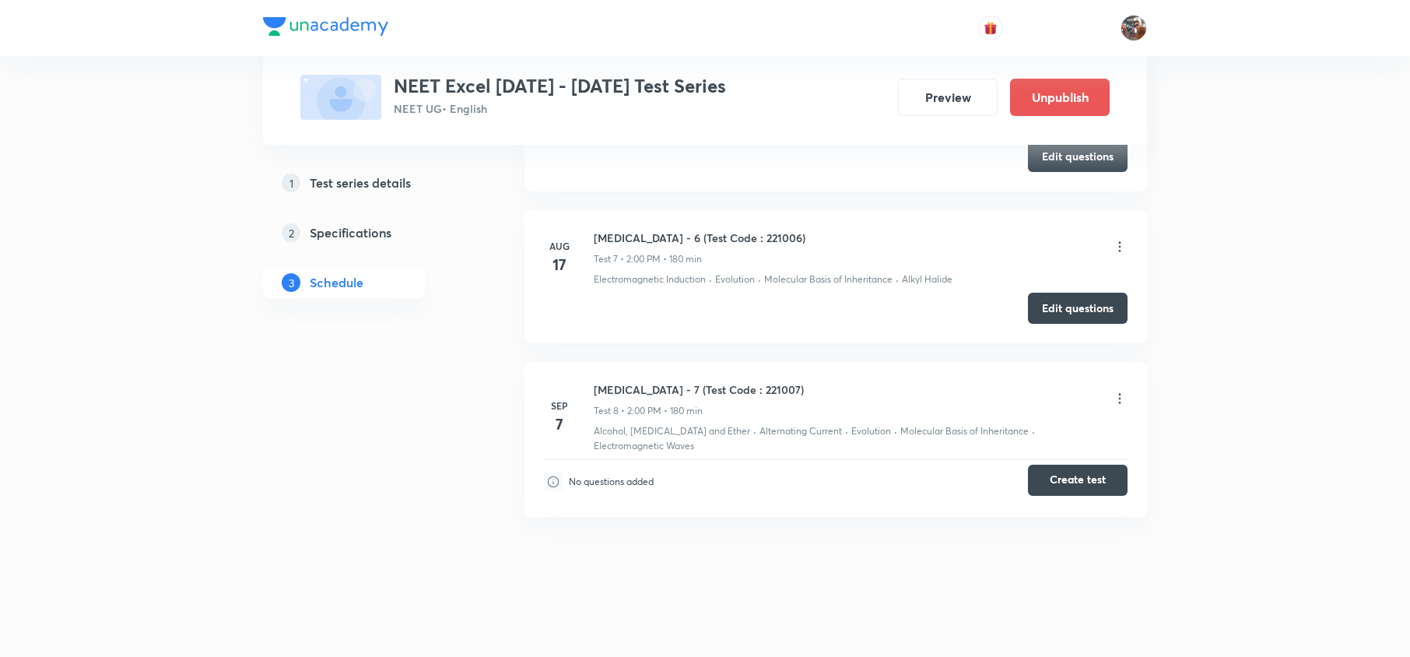
click at [1084, 476] on button "Create test" at bounding box center [1078, 480] width 100 height 31
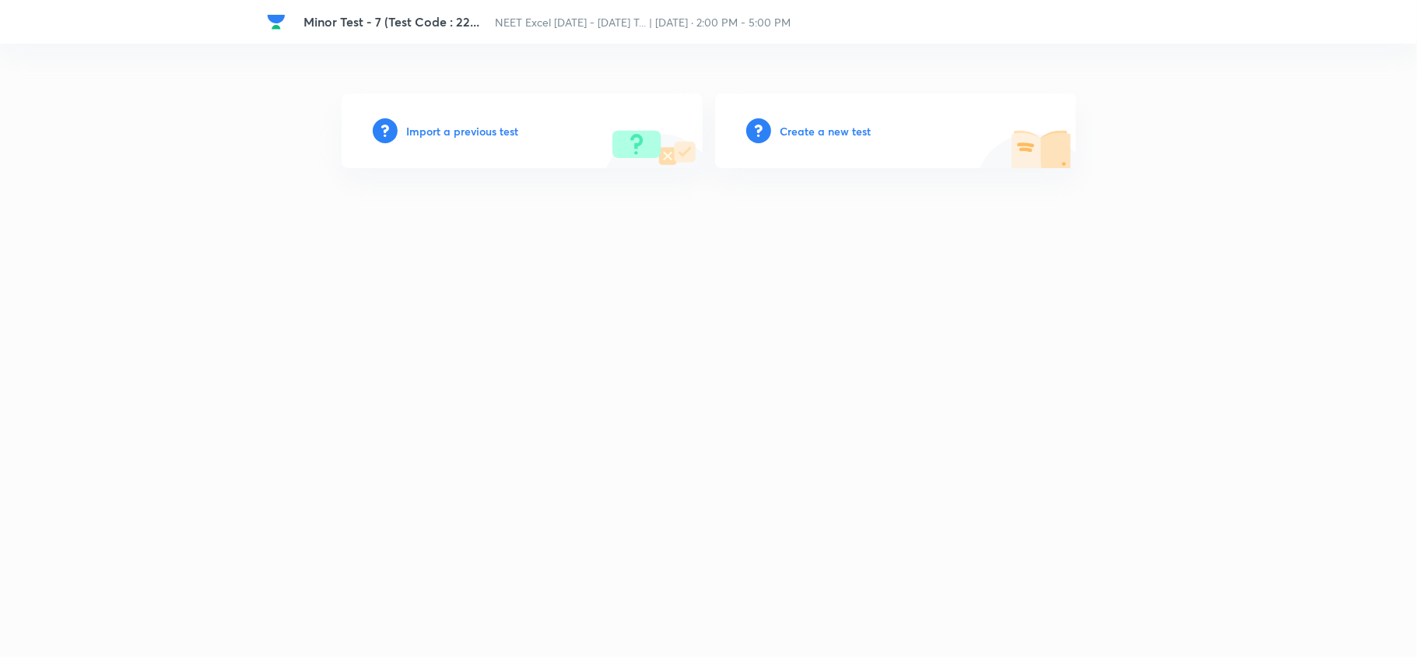
click at [836, 129] on h6 "Create a new test" at bounding box center [826, 131] width 91 height 16
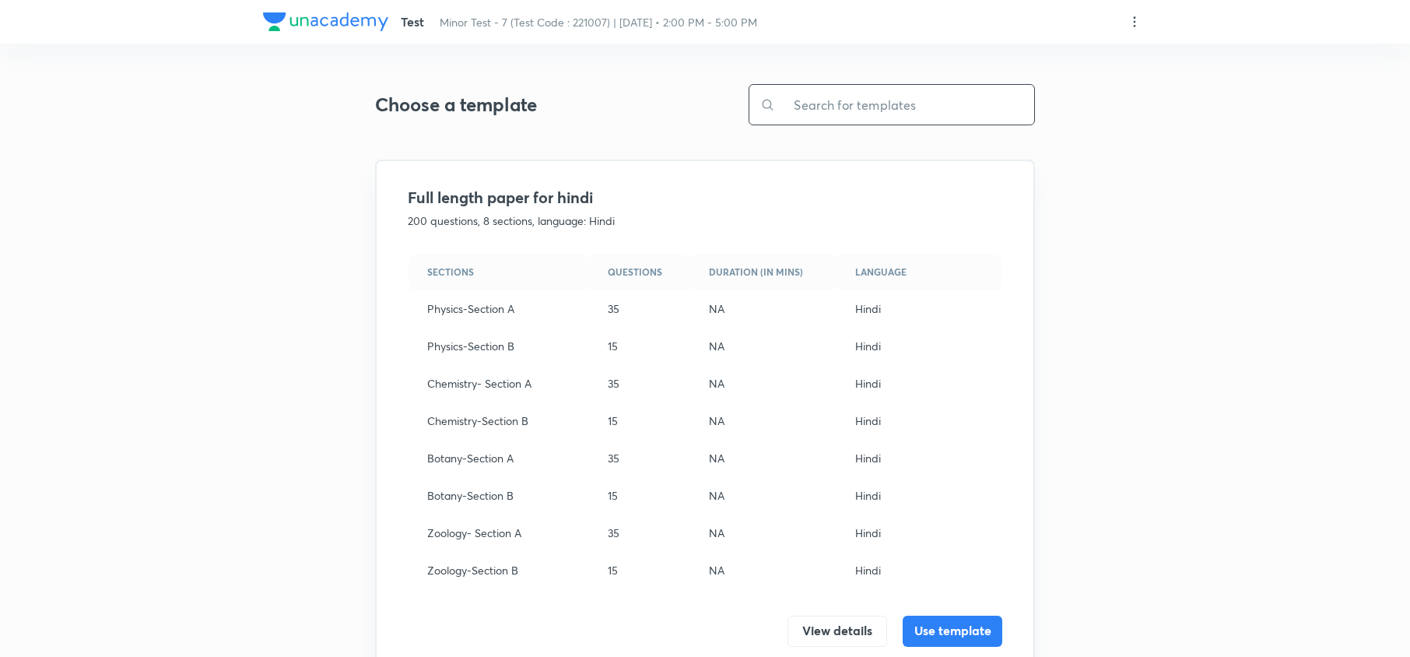
click at [829, 113] on input "text" at bounding box center [904, 105] width 259 height 40
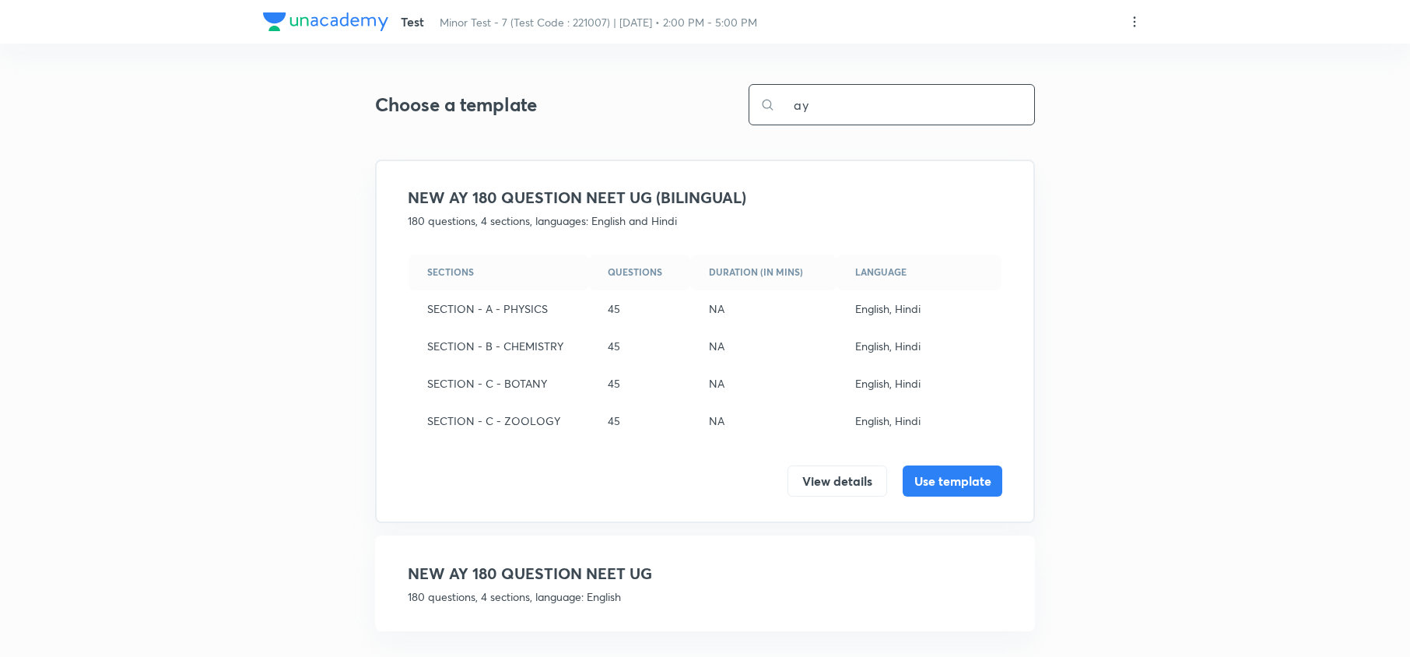
scroll to position [13, 0]
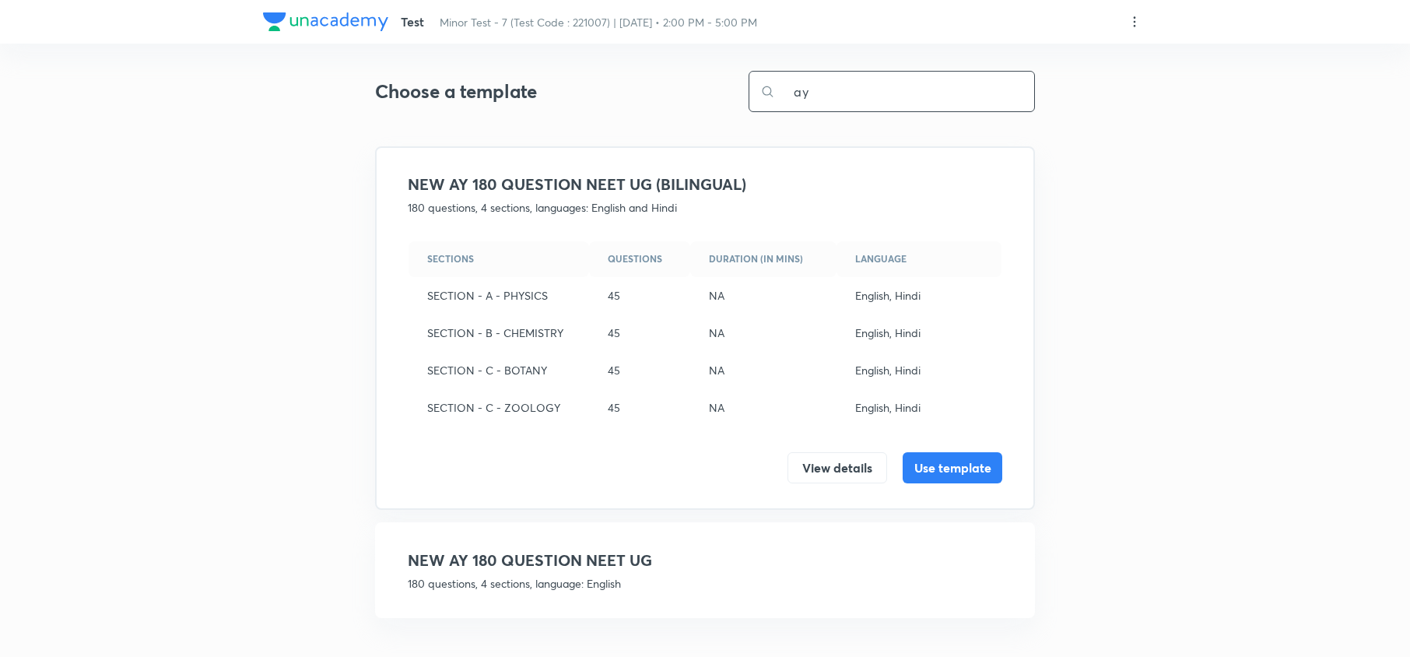
type input "ay"
click at [537, 554] on h4 "NEW AY 180 QUESTION NEET UG" at bounding box center [705, 560] width 595 height 23
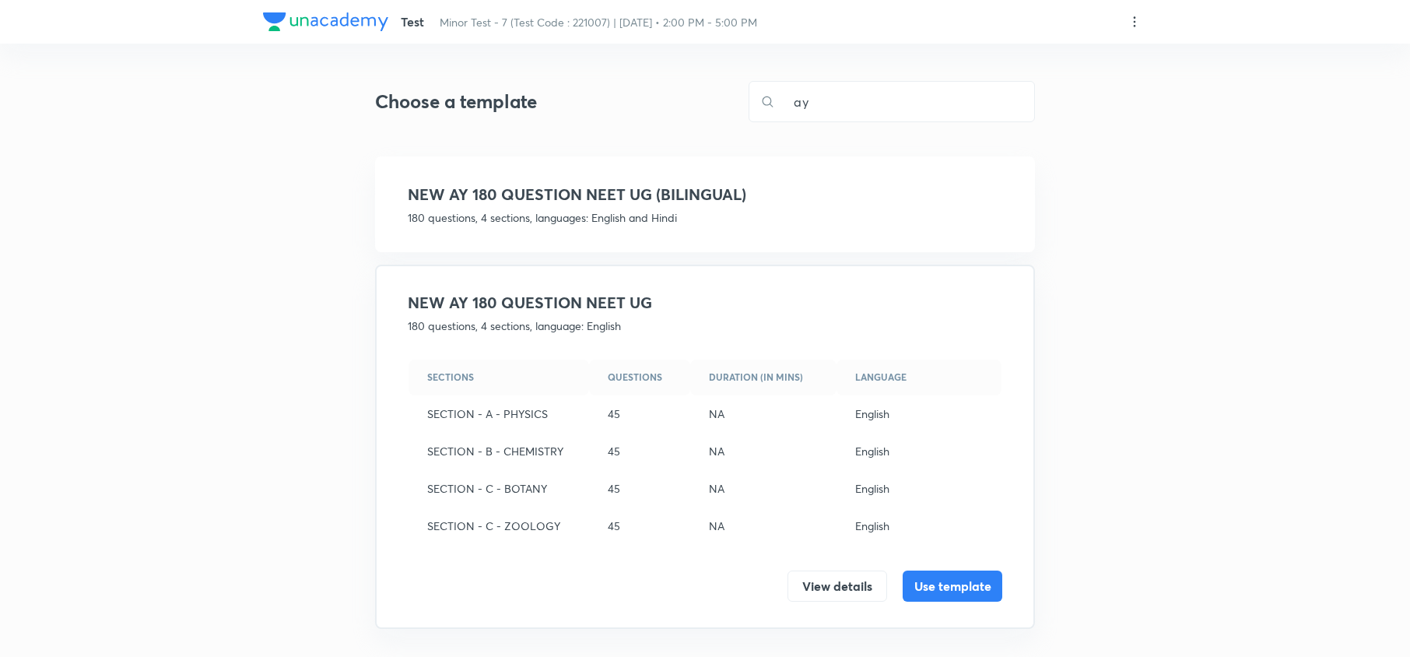
scroll to position [1, 0]
click at [926, 579] on button "Use template" at bounding box center [953, 586] width 100 height 31
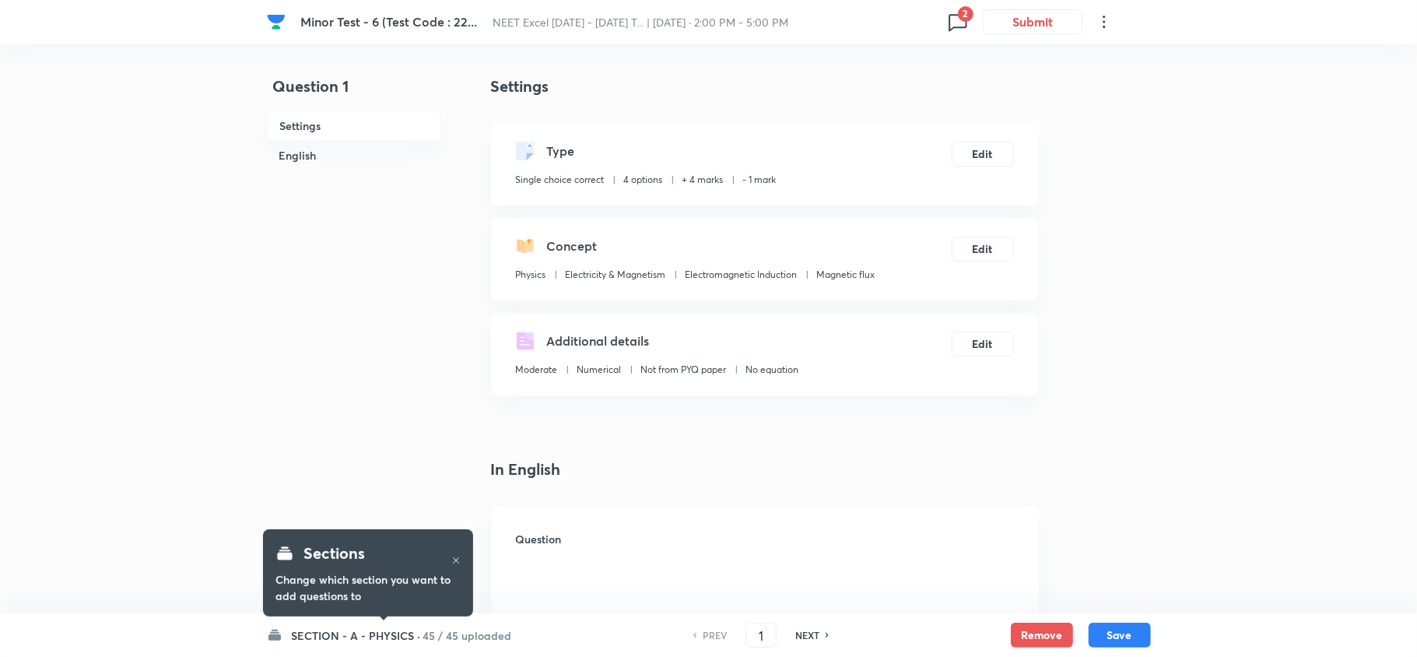
checkbox input "true"
